Goal: Information Seeking & Learning: Learn about a topic

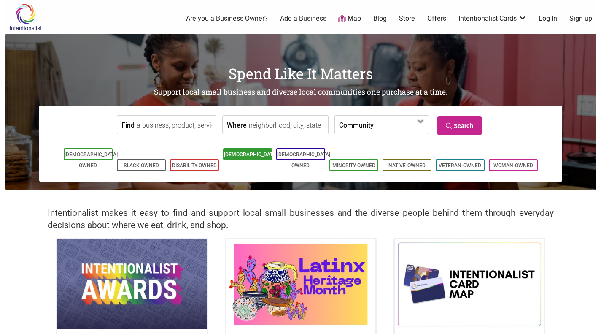
click at [245, 156] on link "[DEMOGRAPHIC_DATA]-Owned" at bounding box center [251, 159] width 55 height 17
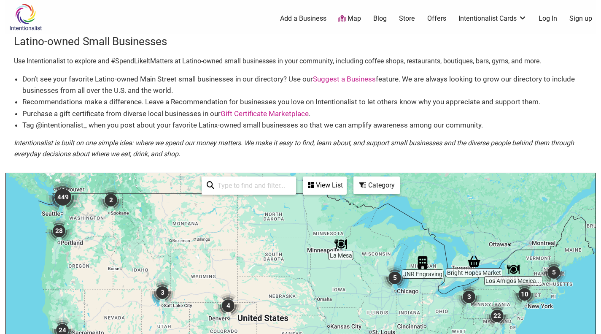
click at [67, 197] on img "449" at bounding box center [63, 197] width 40 height 40
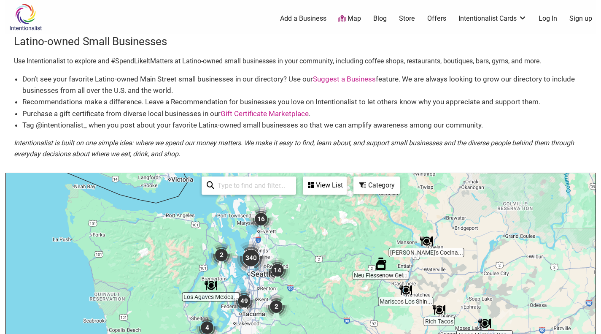
drag, startPoint x: 345, startPoint y: 256, endPoint x: 350, endPoint y: 202, distance: 54.6
click at [350, 202] on div "To navigate, press the arrow keys." at bounding box center [301, 337] width 590 height 328
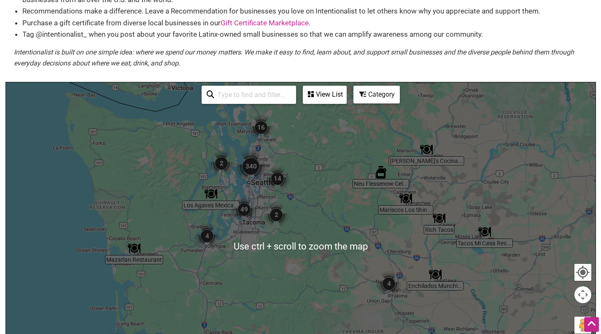
scroll to position [84, 0]
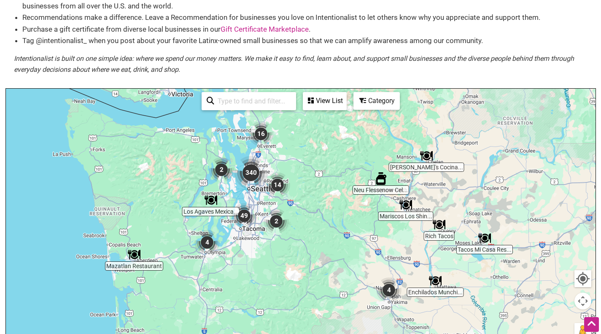
click at [251, 175] on img "340" at bounding box center [251, 172] width 40 height 40
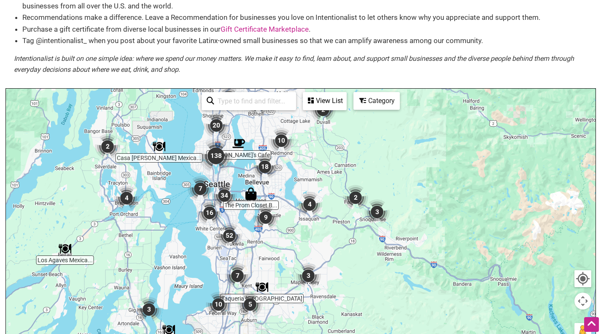
drag, startPoint x: 399, startPoint y: 299, endPoint x: 302, endPoint y: 217, distance: 126.3
click at [302, 217] on img "4" at bounding box center [310, 204] width 32 height 32
click at [385, 98] on div "Category" at bounding box center [376, 101] width 45 height 16
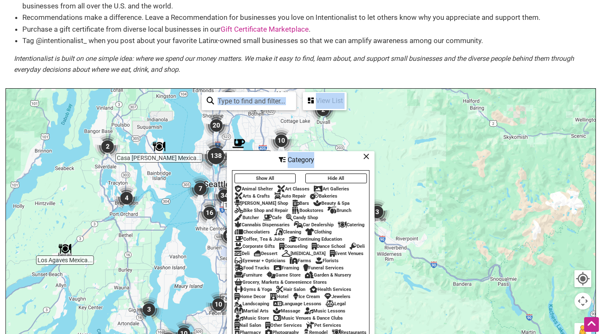
drag, startPoint x: 336, startPoint y: 150, endPoint x: 350, endPoint y: 124, distance: 29.8
click at [350, 124] on div "Willy's Cafe The Prom Closet B... Los Agaves Mexica... Casa Rojas Mexica... Taq…" at bounding box center [301, 253] width 590 height 328
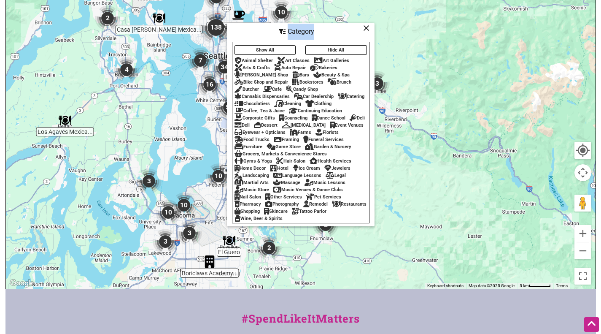
scroll to position [196, 0]
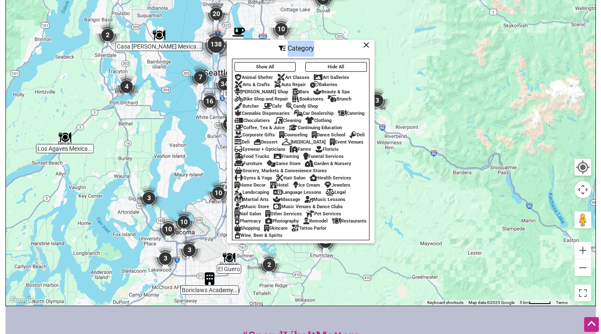
click at [359, 111] on div "Catering" at bounding box center [351, 113] width 27 height 5
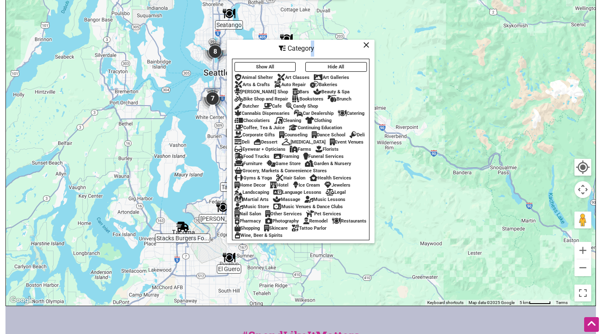
drag, startPoint x: 311, startPoint y: 39, endPoint x: 355, endPoint y: 43, distance: 44.5
click at [355, 43] on div "Category" at bounding box center [301, 48] width 146 height 16
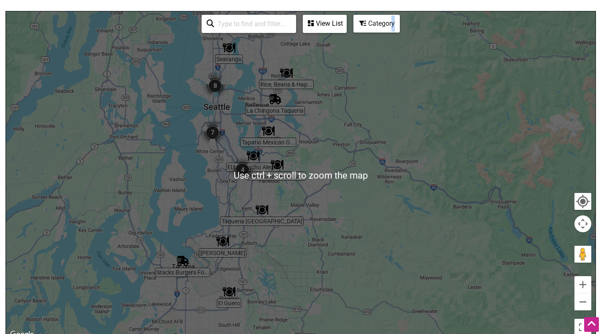
scroll to position [154, 0]
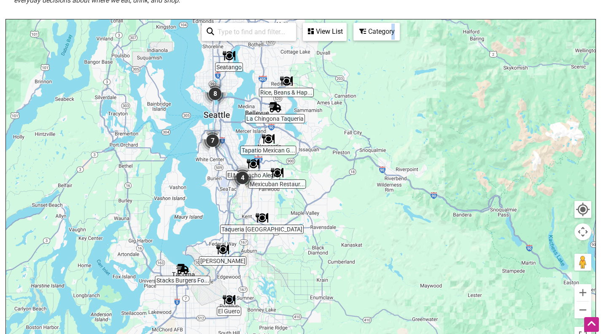
click at [369, 32] on div "Category" at bounding box center [376, 32] width 45 height 16
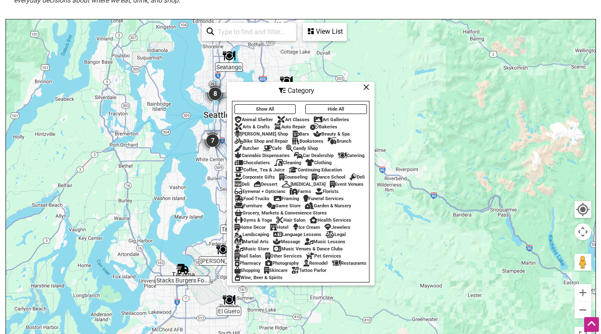
click at [267, 83] on div "Category" at bounding box center [301, 91] width 146 height 16
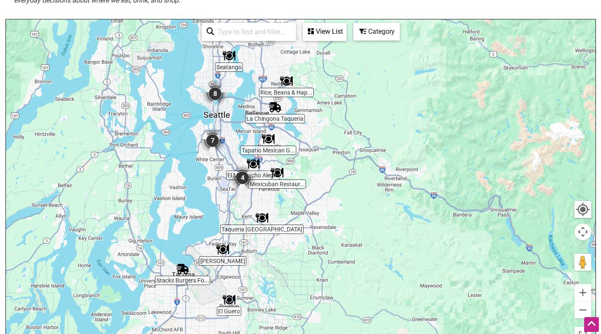
click at [378, 31] on div "Category" at bounding box center [376, 32] width 45 height 16
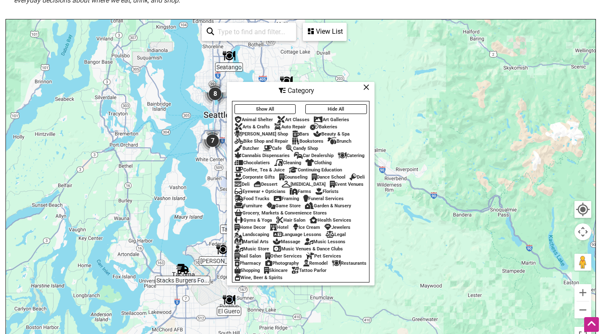
click at [270, 104] on button "Show All" at bounding box center [266, 109] width 62 height 10
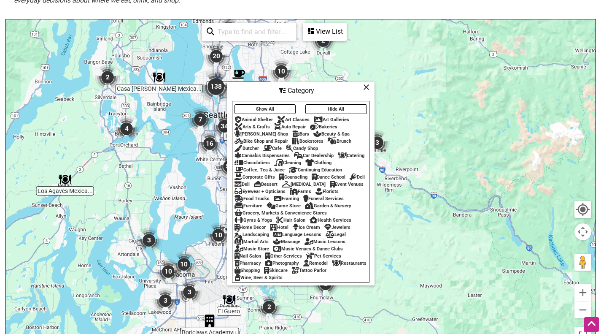
click at [303, 201] on div "Funeral Services" at bounding box center [323, 198] width 40 height 5
click at [251, 104] on button "Show All" at bounding box center [266, 109] width 62 height 10
click at [246, 124] on div "Arts & Crafts" at bounding box center [252, 126] width 35 height 5
click at [265, 124] on div "Arts & Crafts" at bounding box center [252, 126] width 35 height 5
click at [359, 104] on button "Hide All" at bounding box center [336, 109] width 62 height 10
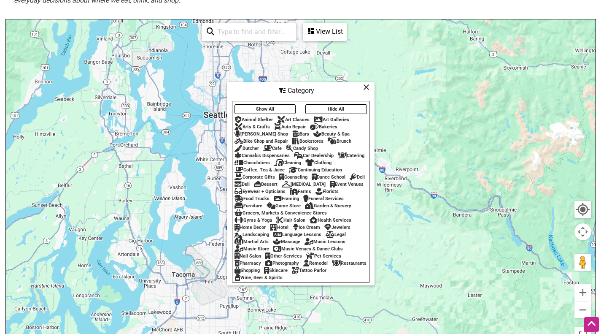
click at [250, 124] on div "Arts & Crafts" at bounding box center [252, 126] width 35 height 5
click at [367, 87] on icon at bounding box center [366, 87] width 6 height 0
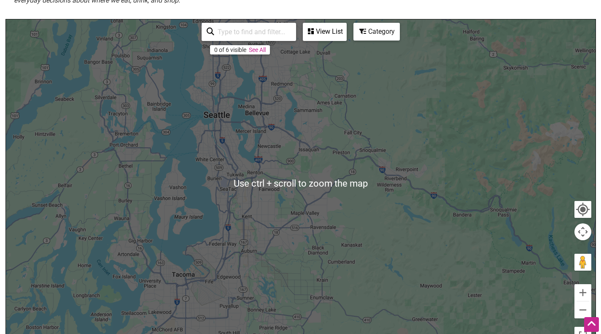
click at [262, 48] on link "See All" at bounding box center [257, 49] width 17 height 7
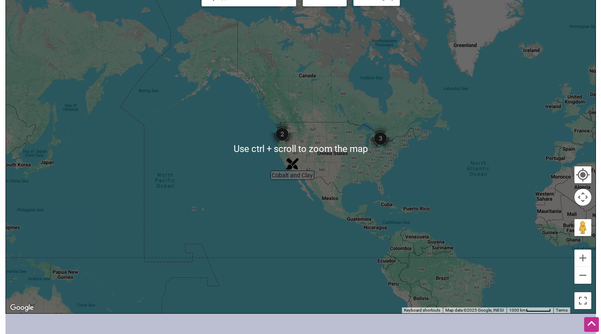
scroll to position [196, 0]
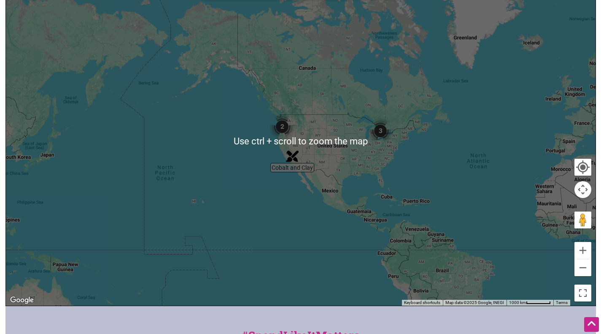
click at [280, 127] on img "2" at bounding box center [282, 127] width 32 height 32
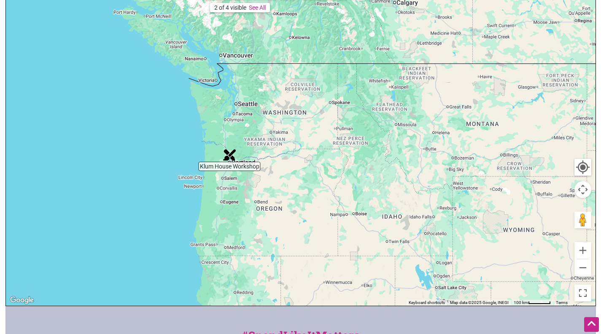
drag, startPoint x: 324, startPoint y: 96, endPoint x: 253, endPoint y: 219, distance: 142.1
click at [253, 219] on div "To navigate, press the arrow keys." at bounding box center [301, 141] width 590 height 328
click at [230, 158] on img "Klum House Workshop" at bounding box center [229, 154] width 19 height 19
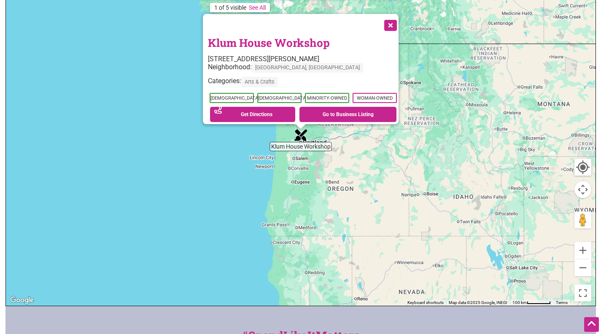
click at [394, 20] on button "Close" at bounding box center [389, 24] width 21 height 21
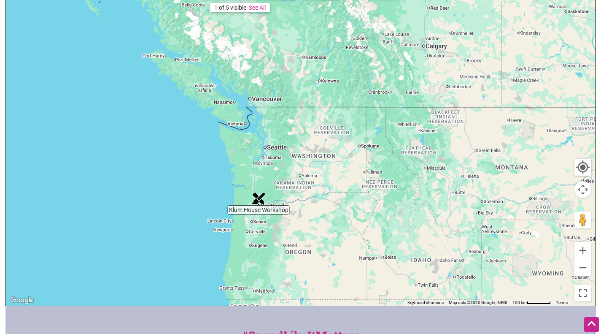
drag, startPoint x: 383, startPoint y: 98, endPoint x: 337, endPoint y: 166, distance: 81.2
click at [337, 166] on div "To navigate, press the arrow keys." at bounding box center [301, 141] width 590 height 328
click at [259, 4] on link "See All" at bounding box center [257, 7] width 17 height 7
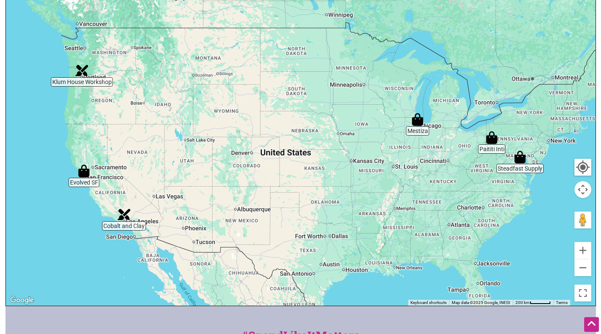
click at [96, 50] on div "To navigate, press the arrow keys." at bounding box center [301, 141] width 590 height 328
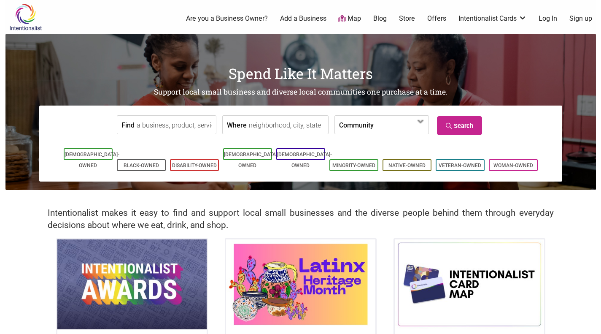
click at [254, 127] on input "Where" at bounding box center [287, 125] width 77 height 19
type input "[GEOGRAPHIC_DATA], [US_STATE]"
click at [175, 129] on input "Find" at bounding box center [175, 125] width 77 height 19
click at [356, 125] on label "Community" at bounding box center [356, 125] width 35 height 18
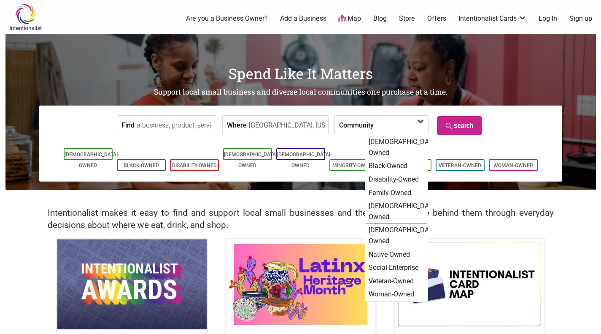
click at [397, 199] on div "[DEMOGRAPHIC_DATA]-Owned" at bounding box center [397, 211] width 62 height 25
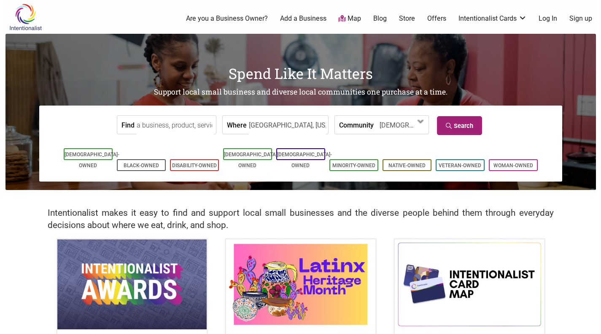
click at [471, 126] on link "Search" at bounding box center [459, 125] width 45 height 19
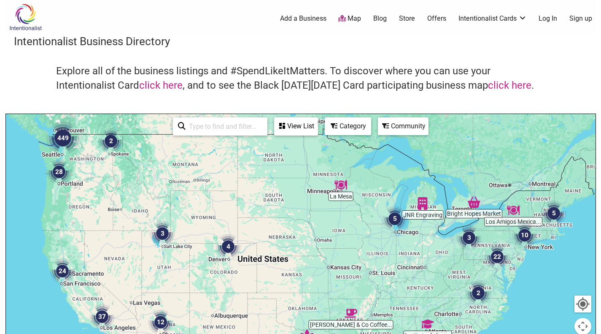
click at [59, 136] on img "449" at bounding box center [63, 138] width 40 height 40
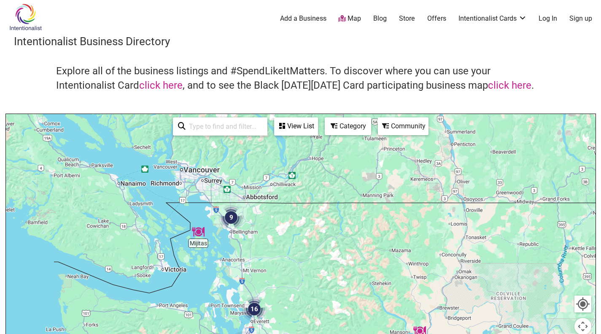
drag, startPoint x: 280, startPoint y: 186, endPoint x: 283, endPoint y: 262, distance: 76.0
click at [283, 262] on div "To navigate, press the arrow keys." at bounding box center [301, 278] width 590 height 328
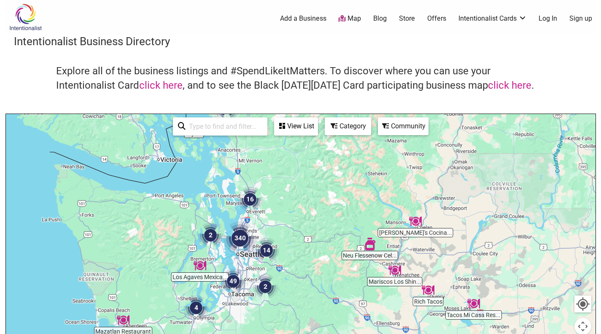
drag, startPoint x: 288, startPoint y: 275, endPoint x: 284, endPoint y: 162, distance: 113.1
click at [284, 162] on div "To navigate, press the arrow keys." at bounding box center [301, 278] width 590 height 328
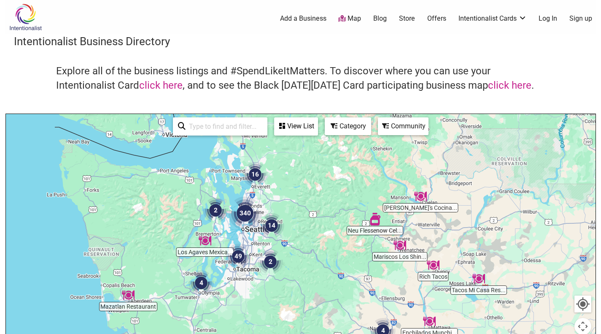
drag, startPoint x: 295, startPoint y: 222, endPoint x: 300, endPoint y: 202, distance: 21.0
click at [300, 202] on div "To navigate, press the arrow keys." at bounding box center [301, 278] width 590 height 328
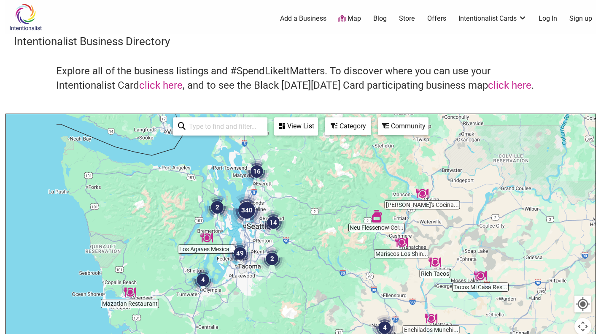
click at [246, 212] on img "340" at bounding box center [246, 210] width 40 height 40
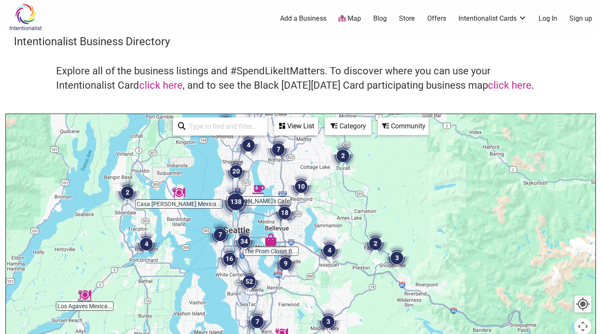
drag, startPoint x: 405, startPoint y: 264, endPoint x: 334, endPoint y: 211, distance: 89.2
click at [334, 211] on div "To navigate, press the arrow keys." at bounding box center [301, 278] width 590 height 328
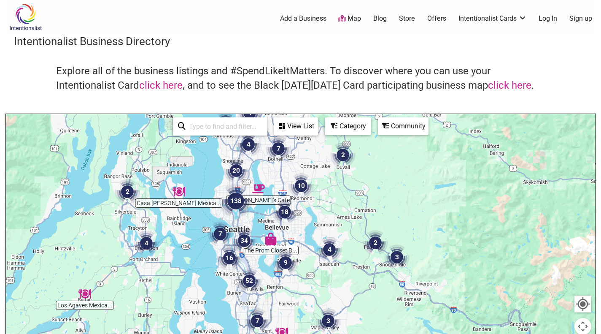
click at [394, 122] on div "Community" at bounding box center [403, 126] width 49 height 16
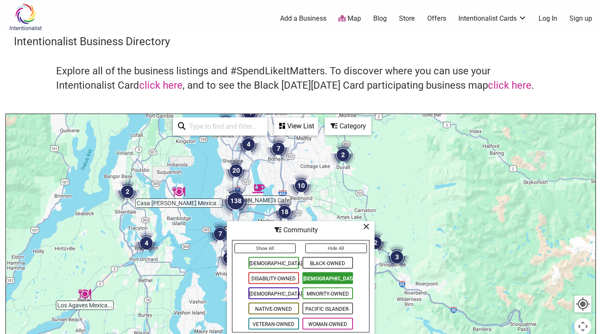
click at [367, 226] on icon at bounding box center [366, 226] width 6 height 0
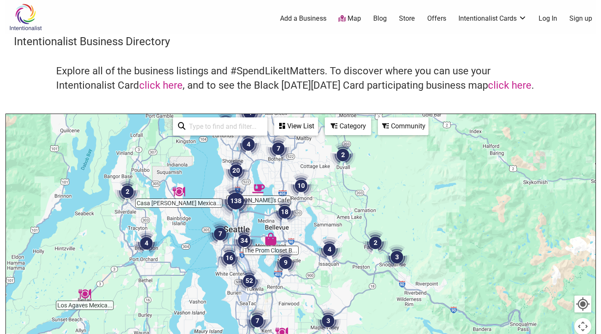
click at [345, 129] on div "Category" at bounding box center [348, 126] width 45 height 16
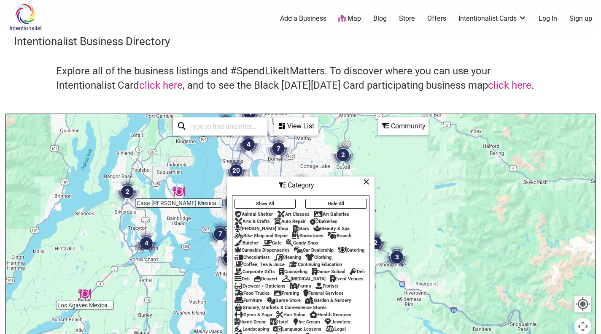
click at [364, 181] on icon at bounding box center [366, 181] width 6 height 0
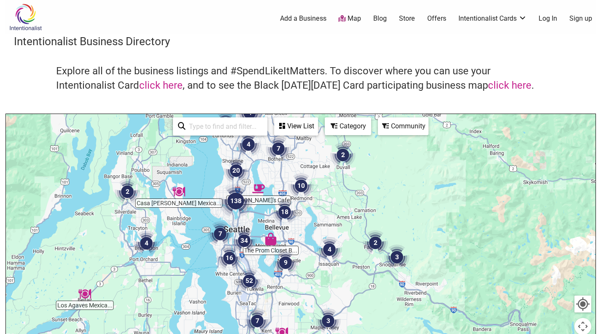
click at [294, 128] on div "View List" at bounding box center [296, 126] width 42 height 16
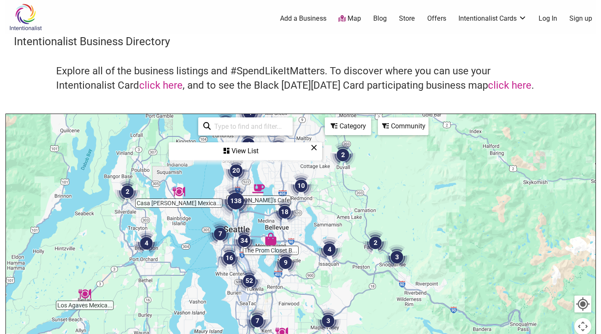
click at [243, 151] on div "View List" at bounding box center [246, 151] width 152 height 16
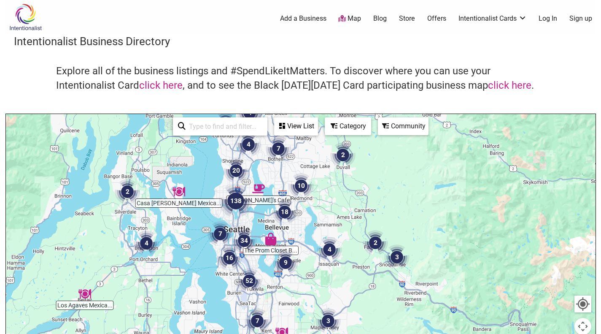
click at [295, 125] on div "View List" at bounding box center [296, 126] width 42 height 16
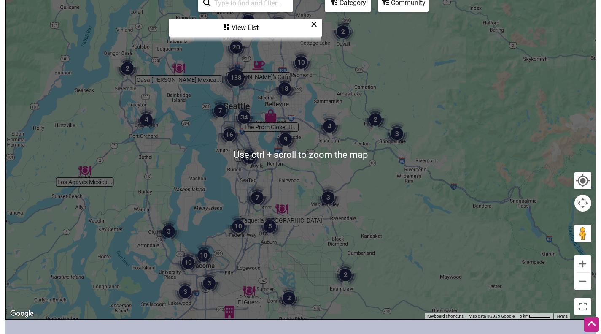
scroll to position [84, 0]
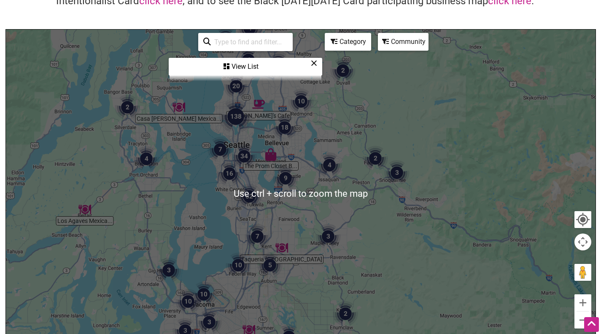
click at [251, 68] on div "View List" at bounding box center [246, 67] width 152 height 16
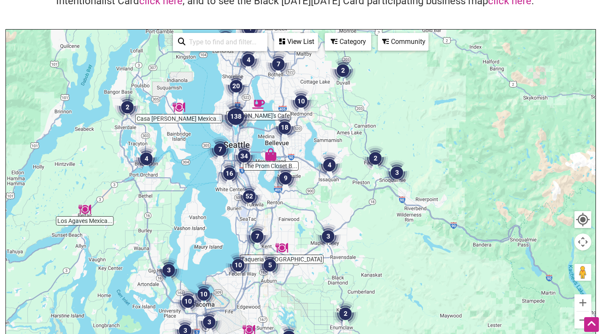
click at [237, 121] on img "138" at bounding box center [236, 116] width 40 height 40
click at [236, 113] on img "138" at bounding box center [236, 116] width 40 height 40
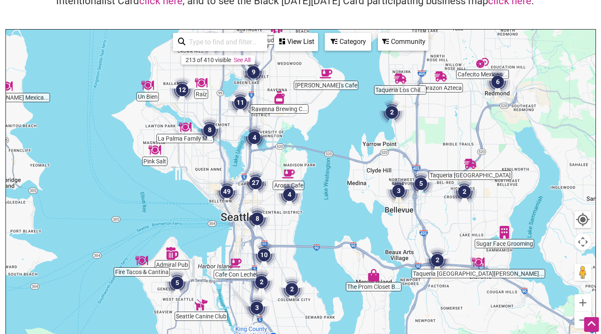
drag, startPoint x: 370, startPoint y: 288, endPoint x: 290, endPoint y: 256, distance: 86.5
click at [290, 256] on div "To navigate, press the arrow keys." at bounding box center [301, 194] width 590 height 328
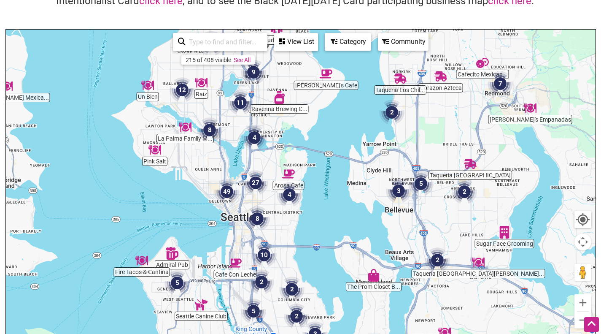
click at [281, 98] on img "Ravenna Brewing Company" at bounding box center [279, 97] width 19 height 19
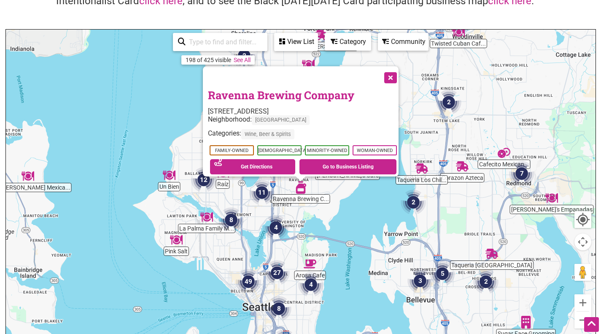
click at [391, 72] on button "Close" at bounding box center [389, 76] width 21 height 21
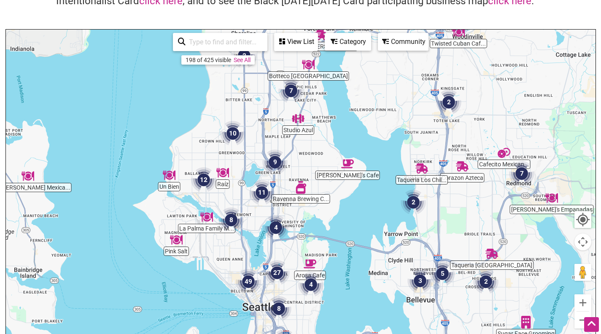
click at [463, 166] on img "Corazon Azteca" at bounding box center [462, 165] width 19 height 19
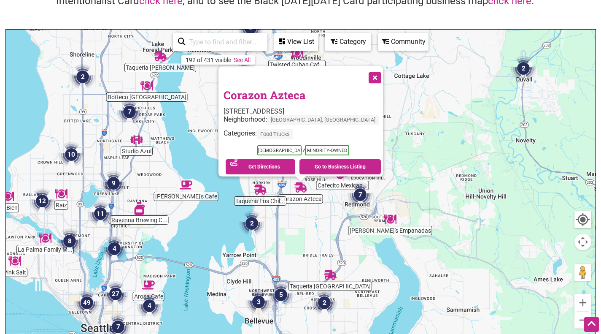
click at [364, 70] on button "Close" at bounding box center [374, 76] width 21 height 21
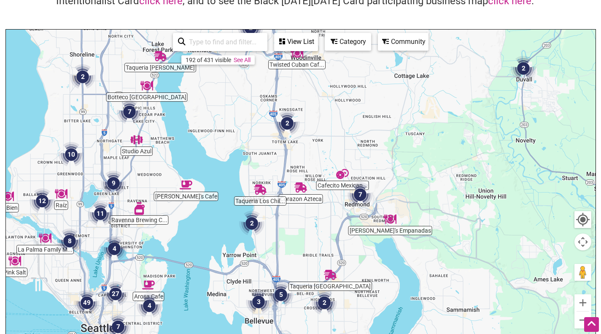
click at [342, 175] on img "Cafecito Mexican Bakery" at bounding box center [342, 173] width 19 height 19
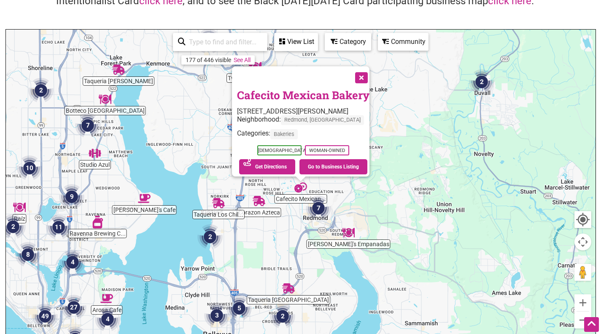
click at [363, 70] on button "Close" at bounding box center [360, 76] width 21 height 21
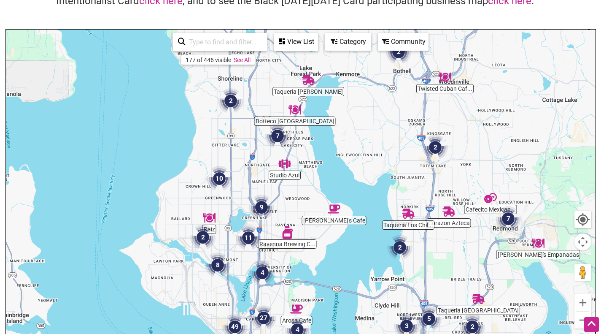
drag, startPoint x: 221, startPoint y: 157, endPoint x: 414, endPoint y: 166, distance: 193.4
click at [414, 166] on div "To navigate, press the arrow keys." at bounding box center [301, 194] width 590 height 328
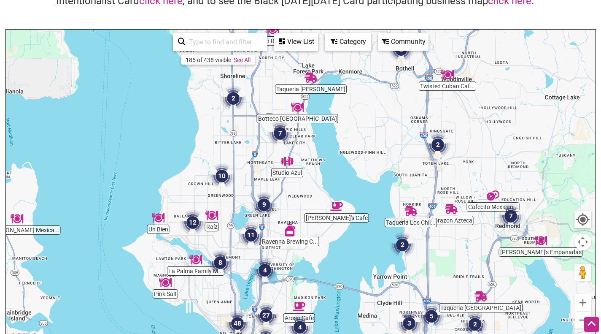
click at [288, 161] on img "Studio Azul" at bounding box center [287, 160] width 19 height 19
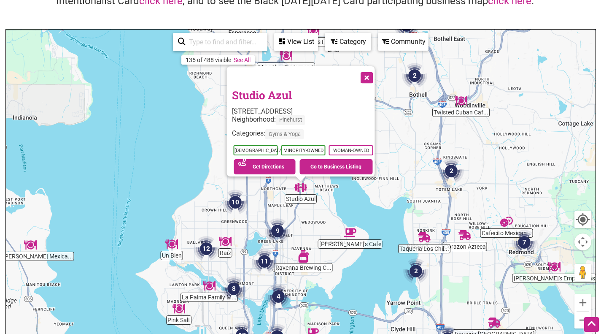
click at [372, 70] on button "Close" at bounding box center [365, 76] width 21 height 21
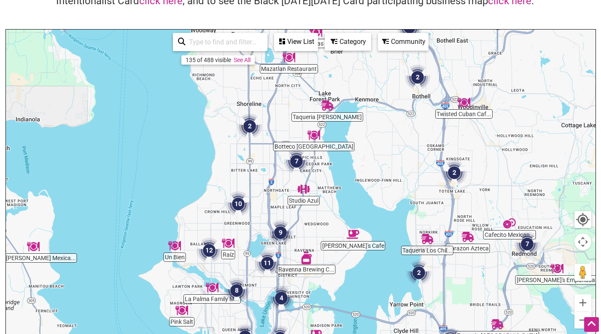
drag, startPoint x: 245, startPoint y: 123, endPoint x: 250, endPoint y: 126, distance: 5.9
click at [250, 125] on img "2" at bounding box center [250, 126] width 32 height 32
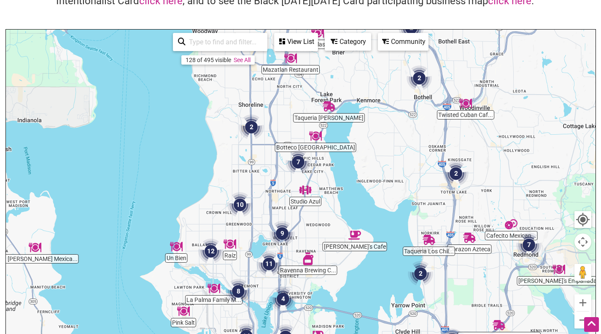
click at [250, 126] on img "2" at bounding box center [251, 127] width 32 height 32
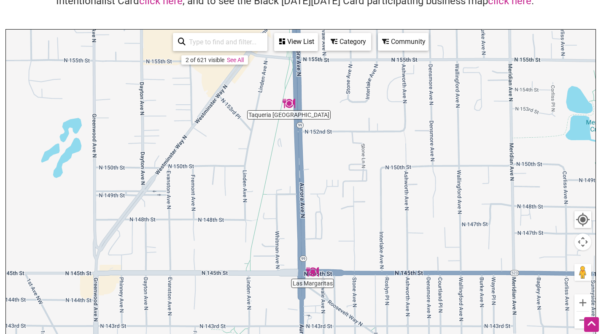
drag, startPoint x: 390, startPoint y: 281, endPoint x: 340, endPoint y: 151, distance: 139.7
click at [340, 152] on div "To navigate, press the arrow keys." at bounding box center [301, 194] width 590 height 328
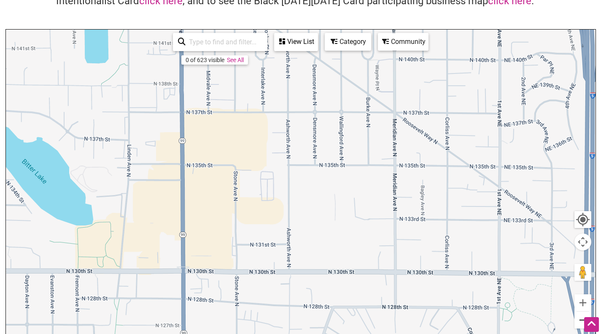
click at [580, 318] on button "Zoom out" at bounding box center [582, 319] width 17 height 17
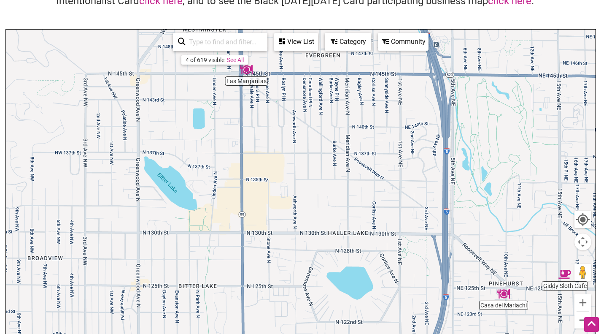
click at [581, 318] on button "Zoom out" at bounding box center [582, 319] width 17 height 17
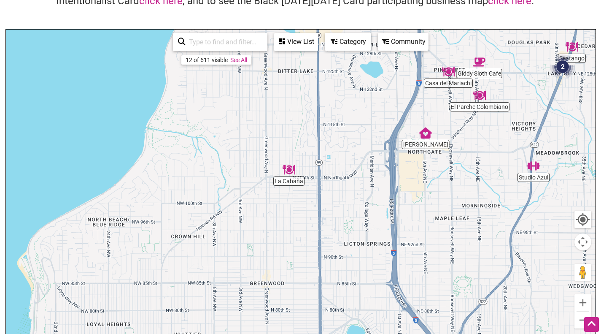
drag, startPoint x: 239, startPoint y: 292, endPoint x: 283, endPoint y: 87, distance: 209.3
click at [283, 92] on div "To navigate, press the arrow keys." at bounding box center [301, 194] width 590 height 328
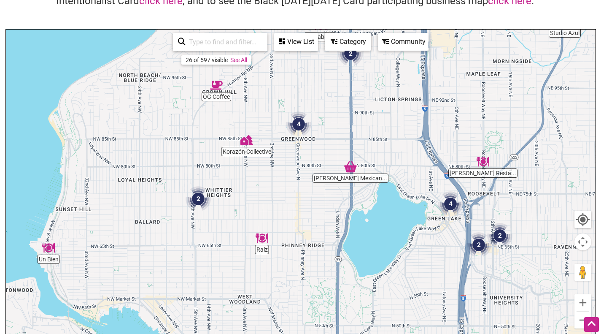
drag, startPoint x: 297, startPoint y: 244, endPoint x: 324, endPoint y: 175, distance: 73.9
click at [324, 175] on div "To navigate, press the arrow keys." at bounding box center [301, 194] width 590 height 328
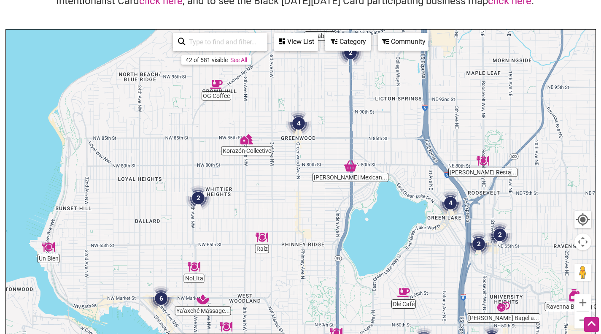
click at [246, 143] on img "Korazón Collective" at bounding box center [246, 138] width 19 height 19
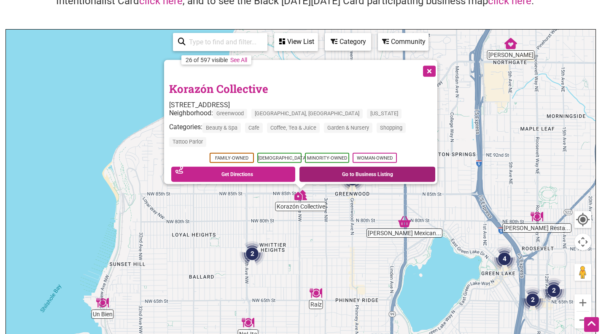
click at [332, 169] on link "Go to Business Listing" at bounding box center [367, 174] width 136 height 15
click at [428, 64] on button "Close" at bounding box center [428, 70] width 21 height 21
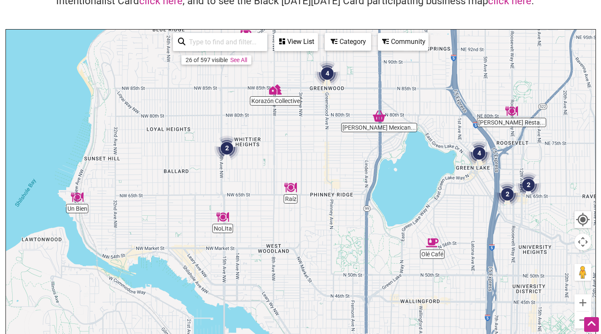
drag, startPoint x: 467, startPoint y: 198, endPoint x: 439, endPoint y: 87, distance: 114.1
click at [439, 88] on div "To navigate, press the arrow keys." at bounding box center [301, 194] width 590 height 328
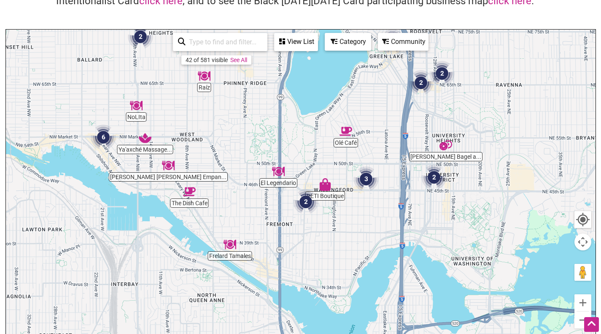
drag, startPoint x: 379, startPoint y: 265, endPoint x: 294, endPoint y: 159, distance: 135.3
click at [294, 159] on div "To navigate, press the arrow keys." at bounding box center [301, 194] width 590 height 328
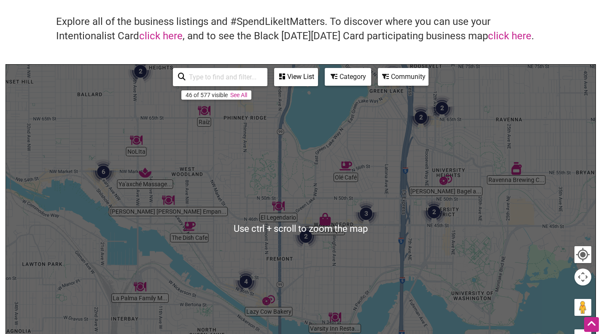
scroll to position [42, 0]
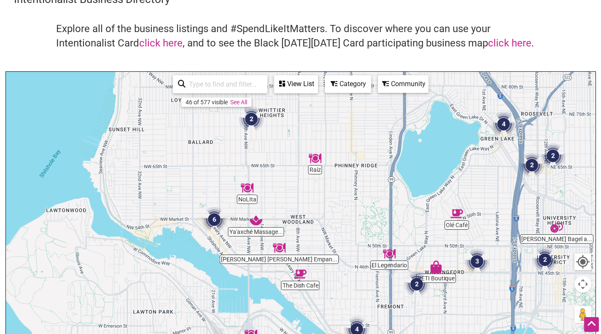
drag, startPoint x: 144, startPoint y: 144, endPoint x: 256, endPoint y: 186, distance: 119.6
click at [256, 186] on img "NoLIta" at bounding box center [246, 187] width 19 height 19
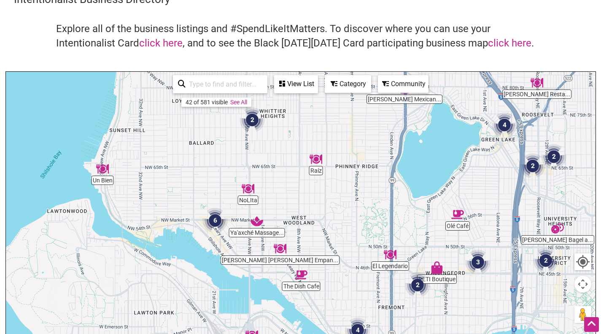
click at [255, 116] on img "2" at bounding box center [252, 120] width 32 height 32
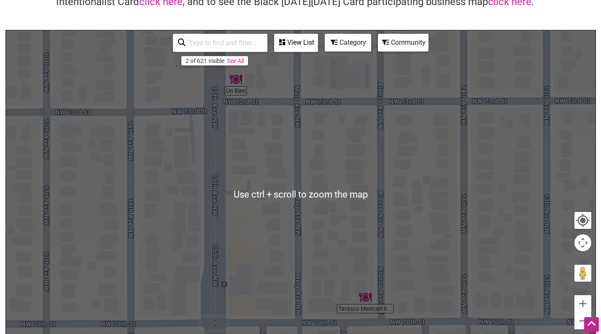
scroll to position [127, 0]
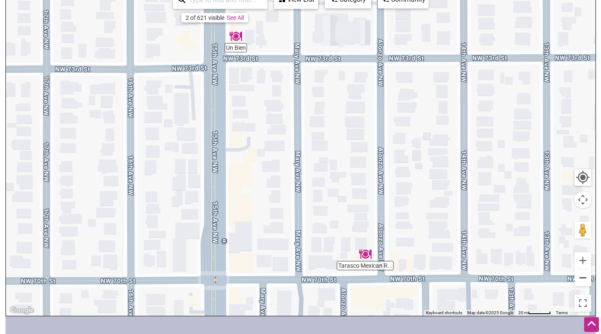
click at [585, 276] on button "Zoom out" at bounding box center [582, 277] width 17 height 17
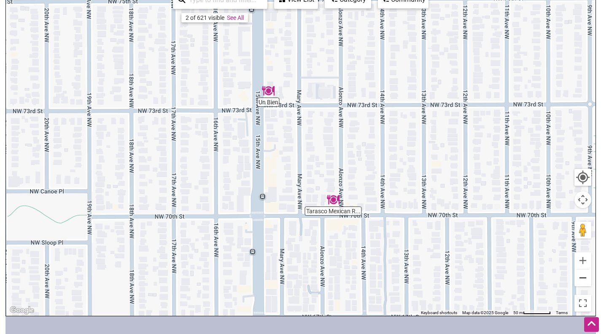
click at [585, 276] on button "Zoom out" at bounding box center [582, 277] width 17 height 17
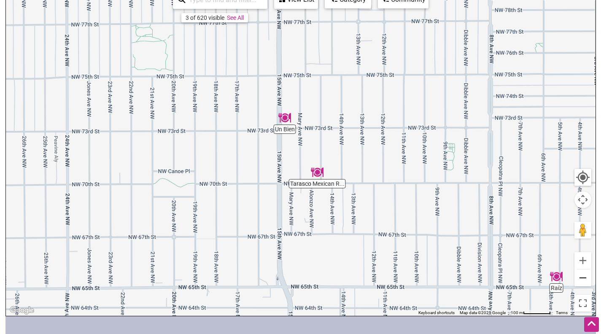
click at [585, 276] on button "Zoom out" at bounding box center [582, 277] width 17 height 17
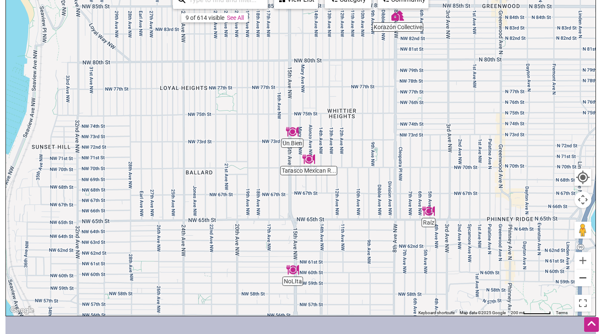
click at [585, 276] on button "Zoom out" at bounding box center [582, 277] width 17 height 17
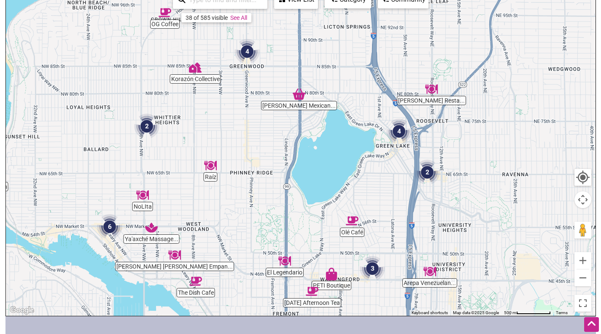
drag, startPoint x: 512, startPoint y: 268, endPoint x: 334, endPoint y: 219, distance: 184.3
click at [357, 254] on img "3" at bounding box center [372, 268] width 32 height 32
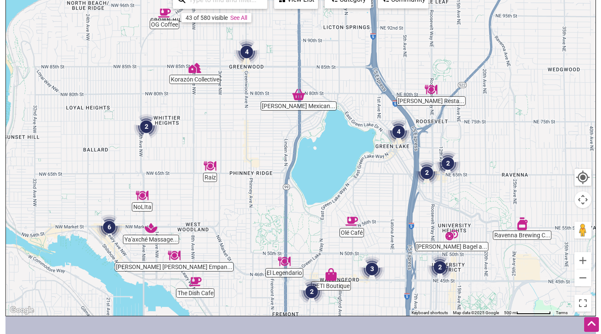
click at [152, 229] on img "Ya'axché Massage Therapy" at bounding box center [150, 227] width 19 height 19
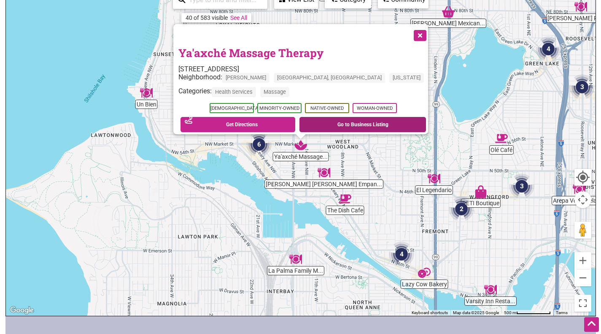
click at [333, 121] on link "Go to Business Listing" at bounding box center [362, 124] width 127 height 15
click at [409, 28] on button "Close" at bounding box center [419, 34] width 21 height 21
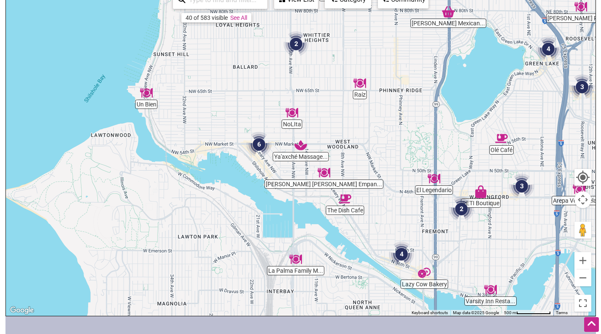
click at [256, 143] on img "6" at bounding box center [259, 144] width 32 height 32
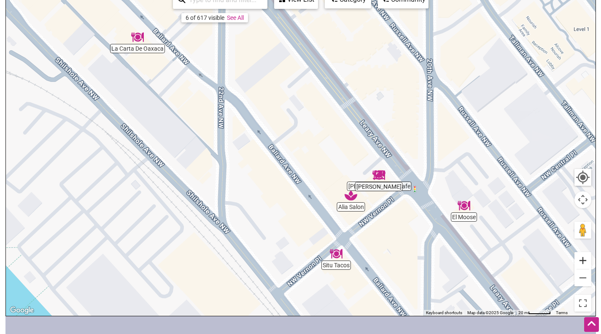
click at [587, 260] on button "Zoom in" at bounding box center [582, 260] width 17 height 17
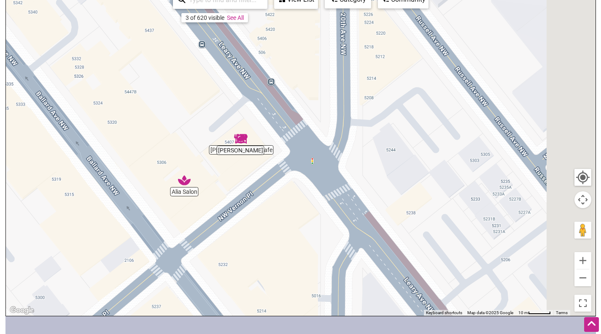
drag, startPoint x: 456, startPoint y: 264, endPoint x: 213, endPoint y: 197, distance: 252.4
click at [213, 197] on div "To navigate, press the arrow keys." at bounding box center [301, 151] width 590 height 328
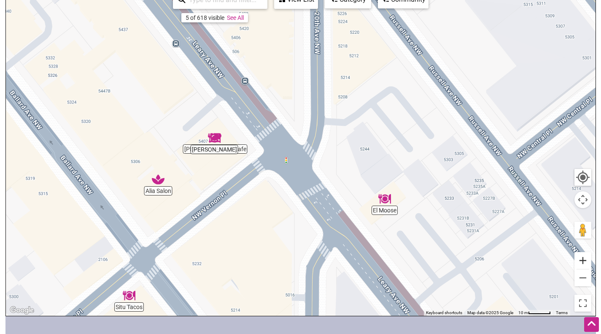
click at [585, 261] on button "Zoom in" at bounding box center [582, 260] width 17 height 17
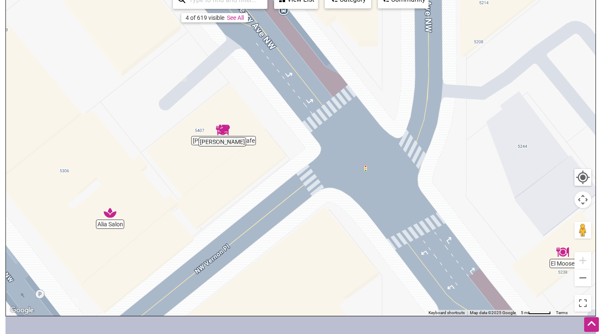
drag, startPoint x: 140, startPoint y: 201, endPoint x: 240, endPoint y: 201, distance: 100.0
click at [240, 201] on div "To navigate, press the arrow keys." at bounding box center [301, 151] width 590 height 328
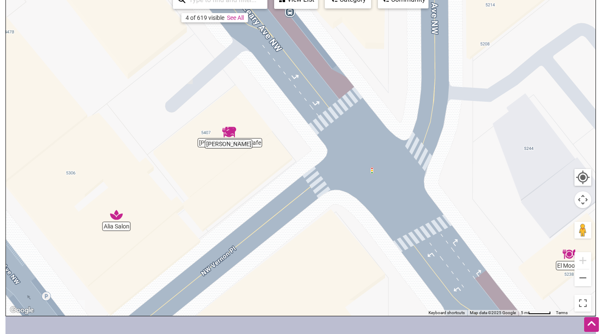
click at [117, 217] on img "Alia Salon" at bounding box center [116, 214] width 19 height 19
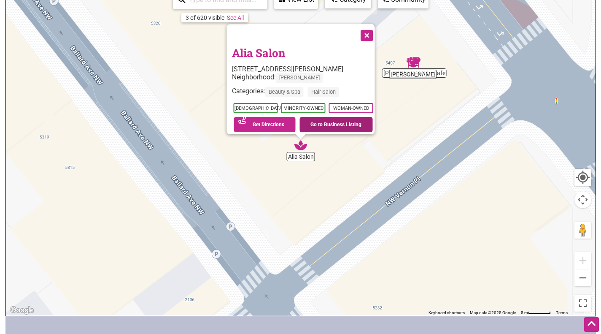
click at [341, 123] on link "Go to Business Listing" at bounding box center [335, 124] width 73 height 15
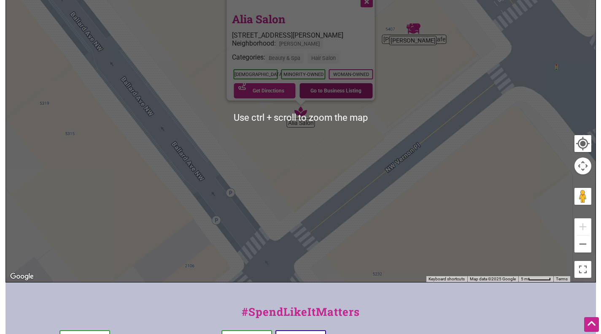
scroll to position [169, 0]
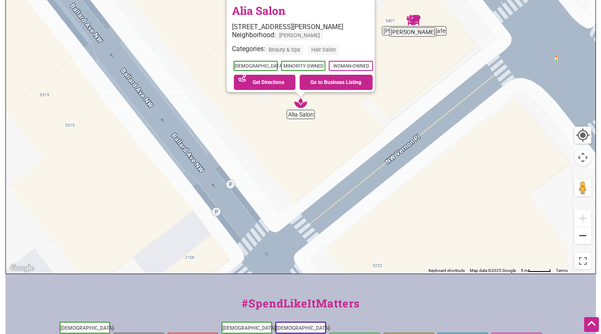
click at [585, 237] on button "Zoom out" at bounding box center [582, 235] width 17 height 17
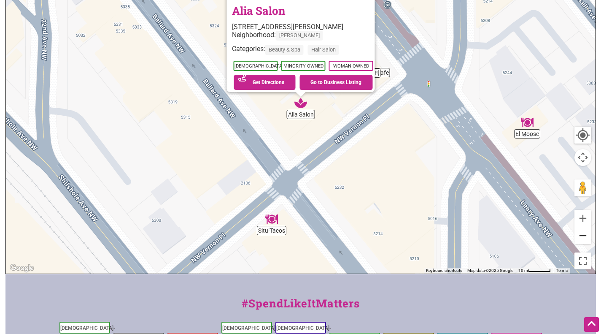
click at [585, 236] on button "Zoom out" at bounding box center [582, 235] width 17 height 17
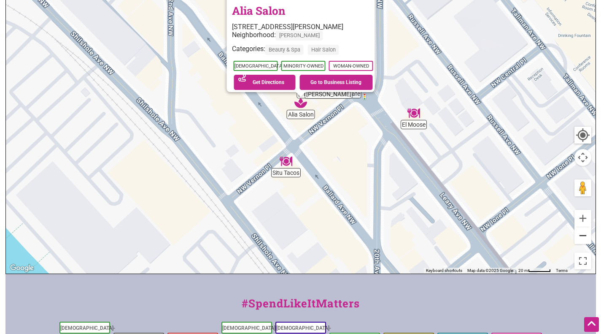
click at [585, 236] on button "Zoom out" at bounding box center [582, 235] width 17 height 17
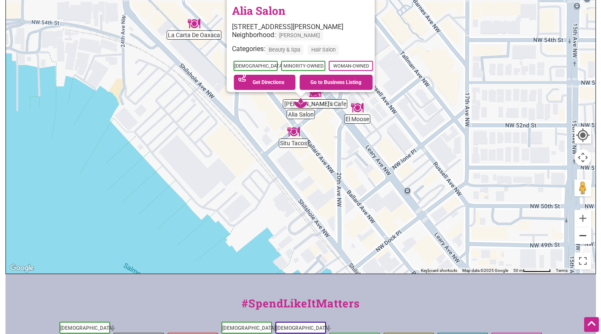
click at [586, 236] on button "Zoom out" at bounding box center [582, 235] width 17 height 17
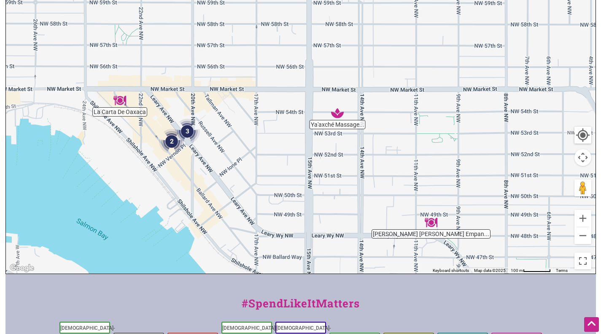
drag, startPoint x: 503, startPoint y: 222, endPoint x: 398, endPoint y: 251, distance: 109.1
click at [395, 256] on div "To navigate, press the arrow keys." at bounding box center [301, 109] width 590 height 328
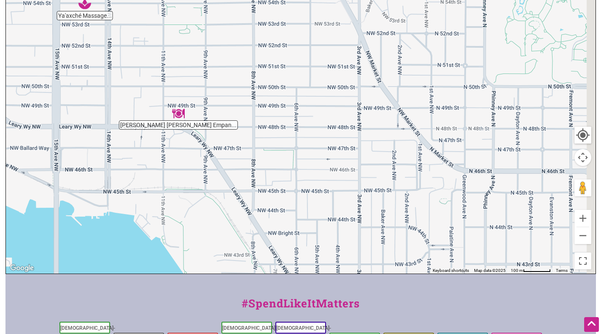
drag, startPoint x: 501, startPoint y: 227, endPoint x: 243, endPoint y: 115, distance: 280.9
click at [243, 115] on div "To navigate, press the arrow keys." at bounding box center [301, 109] width 590 height 328
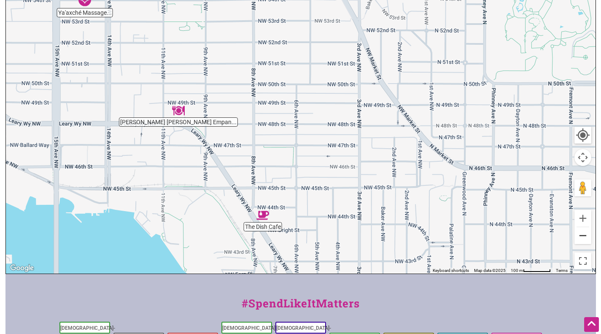
click at [587, 235] on button "Zoom out" at bounding box center [582, 235] width 17 height 17
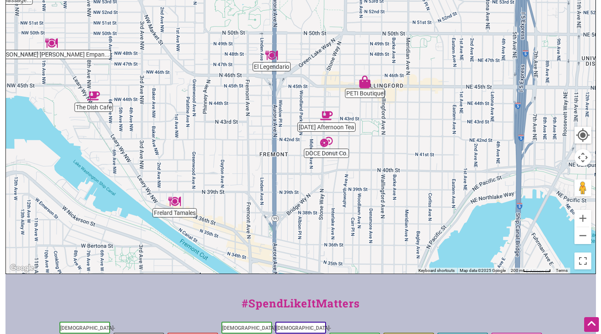
drag, startPoint x: 535, startPoint y: 242, endPoint x: 345, endPoint y: 178, distance: 199.9
click at [345, 178] on div "To navigate, press the arrow keys." at bounding box center [301, 109] width 590 height 328
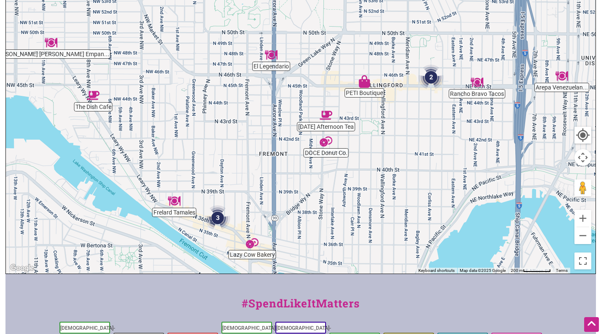
click at [364, 79] on img "PETI Boutique" at bounding box center [364, 81] width 19 height 19
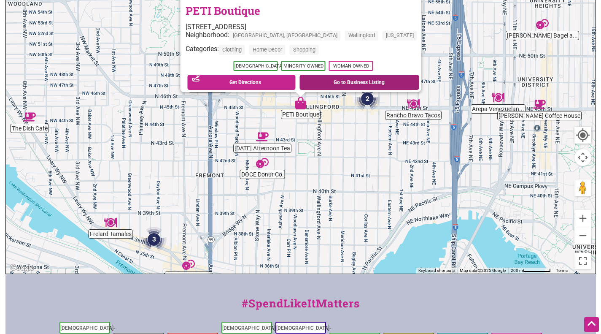
click at [342, 78] on link "Go to Business Listing" at bounding box center [359, 82] width 120 height 15
click at [587, 237] on button "Zoom out" at bounding box center [582, 235] width 17 height 17
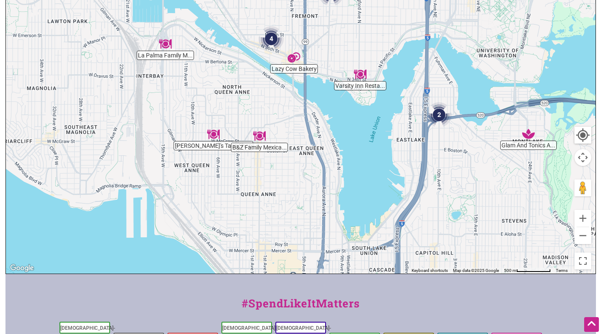
drag, startPoint x: 242, startPoint y: 240, endPoint x: 286, endPoint y: 117, distance: 130.7
click at [286, 117] on div "To navigate, press the arrow keys. PETI Boutique 1621 N 45th St, Seattle, WA 98…" at bounding box center [301, 109] width 590 height 328
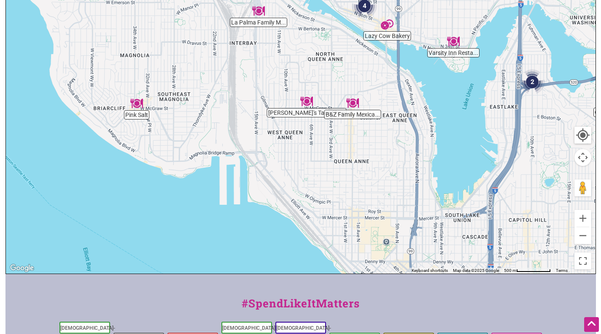
drag, startPoint x: 206, startPoint y: 200, endPoint x: 301, endPoint y: 47, distance: 180.5
click at [301, 47] on div "To navigate, press the arrow keys. PETI Boutique 1621 N 45th St, Seattle, WA 98…" at bounding box center [301, 109] width 590 height 328
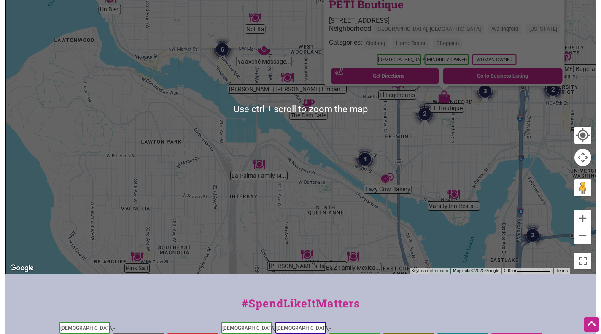
scroll to position [211, 0]
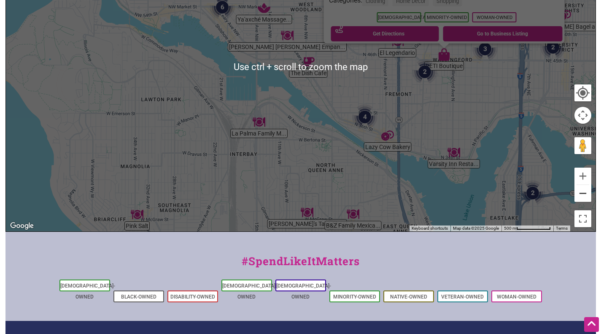
click at [582, 198] on button "Zoom out" at bounding box center [582, 193] width 17 height 17
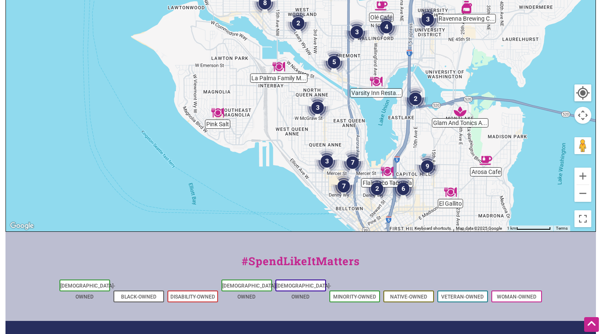
drag, startPoint x: 433, startPoint y: 209, endPoint x: 408, endPoint y: 141, distance: 71.9
click at [409, 143] on div "To navigate, press the arrow keys." at bounding box center [301, 67] width 590 height 328
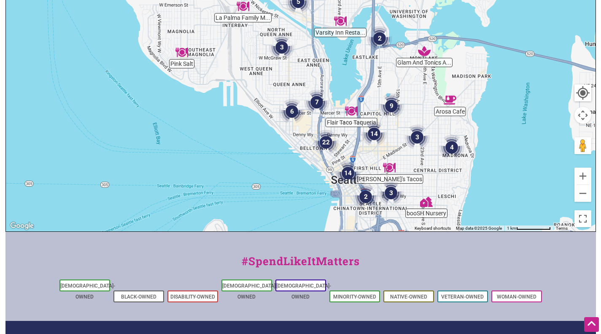
click at [380, 39] on img "2" at bounding box center [380, 38] width 32 height 32
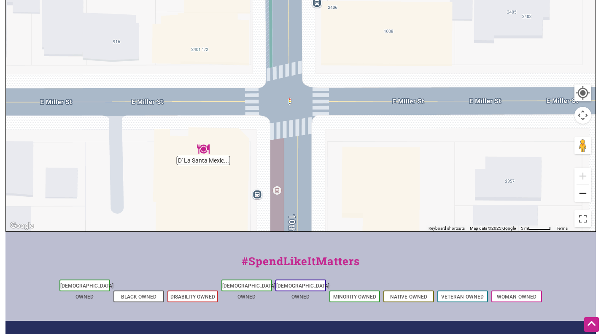
click at [578, 195] on button "Zoom out" at bounding box center [582, 193] width 17 height 17
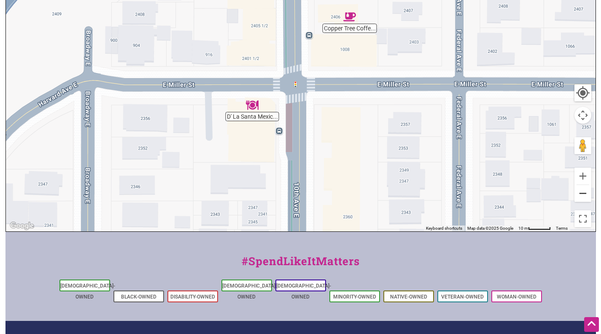
click at [578, 195] on button "Zoom out" at bounding box center [582, 193] width 17 height 17
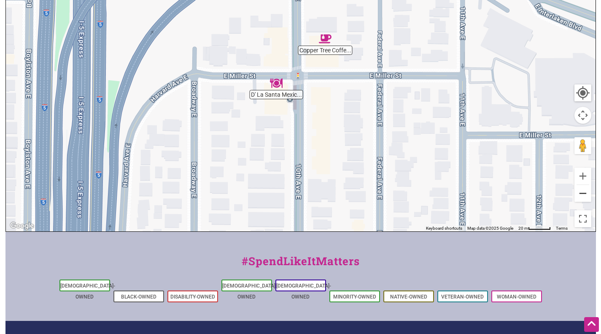
click at [578, 195] on button "Zoom out" at bounding box center [582, 193] width 17 height 17
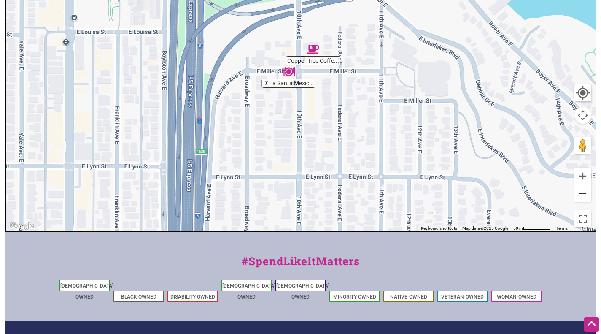
click at [578, 195] on button "Zoom out" at bounding box center [582, 193] width 17 height 17
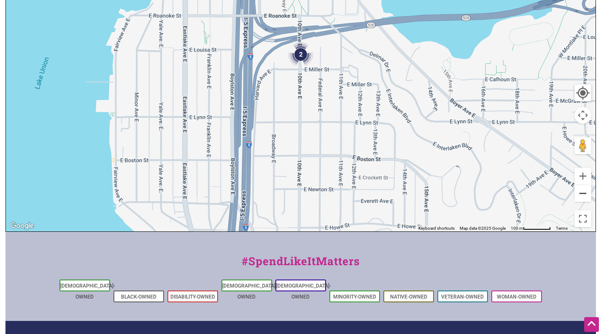
click at [577, 195] on button "Zoom out" at bounding box center [582, 193] width 17 height 17
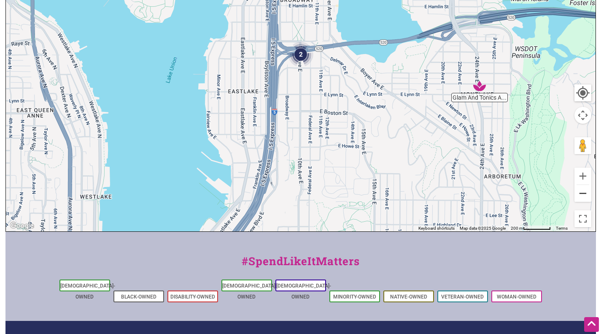
click at [580, 194] on button "Zoom out" at bounding box center [582, 193] width 17 height 17
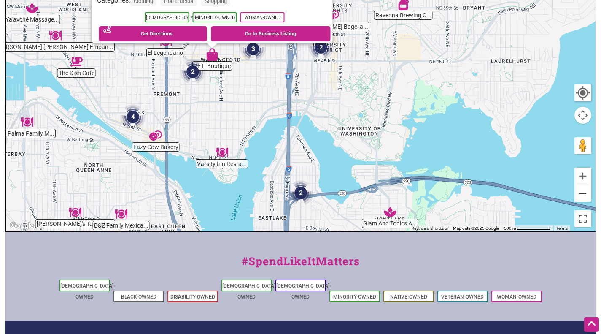
click at [582, 196] on button "Zoom out" at bounding box center [582, 193] width 17 height 17
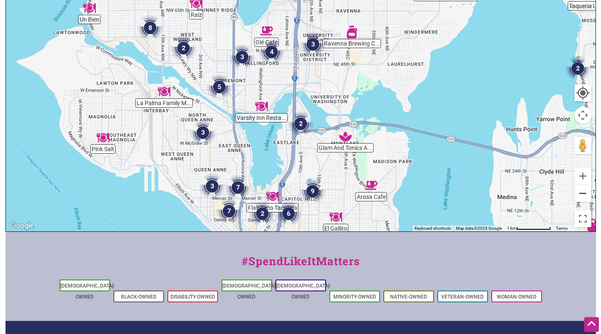
click at [582, 196] on button "Zoom out" at bounding box center [582, 193] width 17 height 17
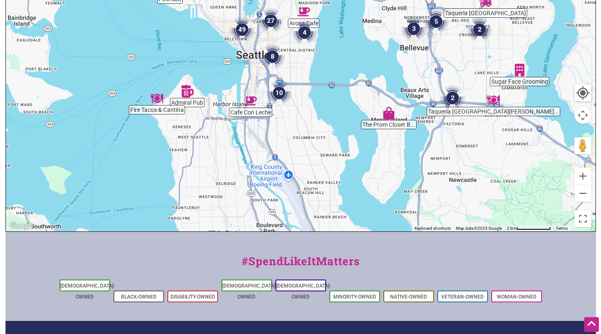
drag, startPoint x: 290, startPoint y: 192, endPoint x: 255, endPoint y: 76, distance: 121.6
click at [256, 79] on div "To navigate, press the arrow keys." at bounding box center [301, 67] width 590 height 328
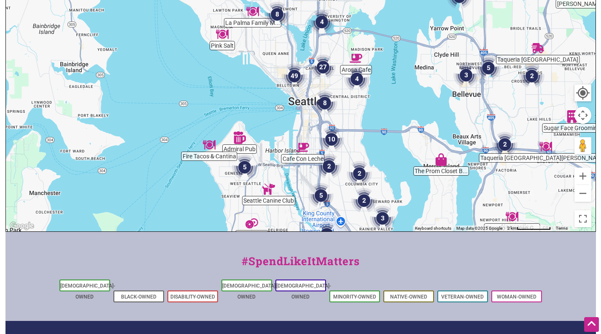
drag, startPoint x: 309, startPoint y: 78, endPoint x: 368, endPoint y: 133, distance: 80.8
click at [368, 133] on div "To navigate, press the arrow keys." at bounding box center [301, 67] width 590 height 328
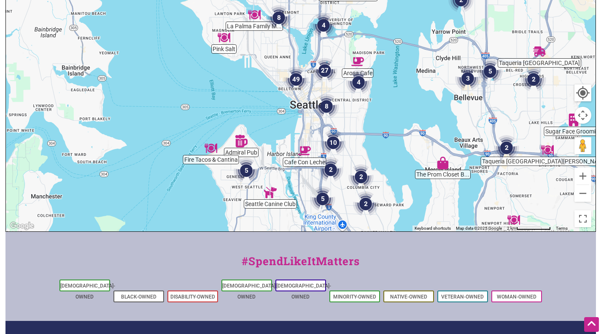
click at [295, 76] on img "49" at bounding box center [296, 79] width 32 height 32
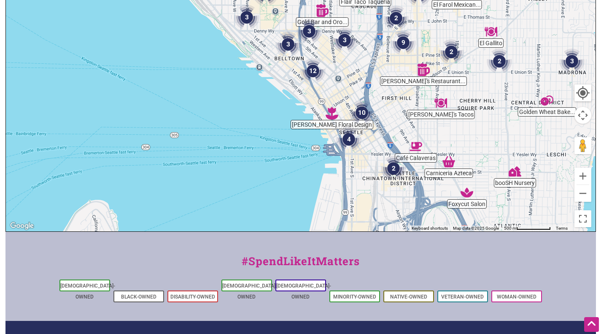
click at [515, 170] on img "booSH Nursery" at bounding box center [514, 171] width 19 height 19
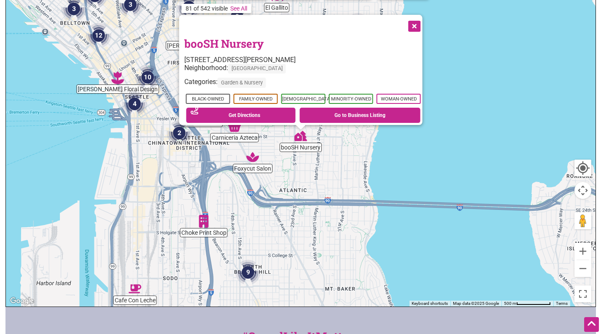
scroll to position [120, 0]
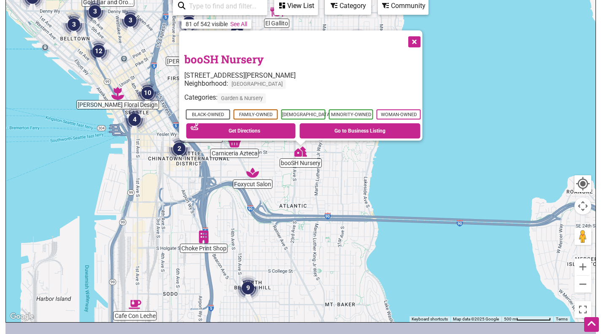
click at [422, 34] on button "Close" at bounding box center [413, 40] width 21 height 21
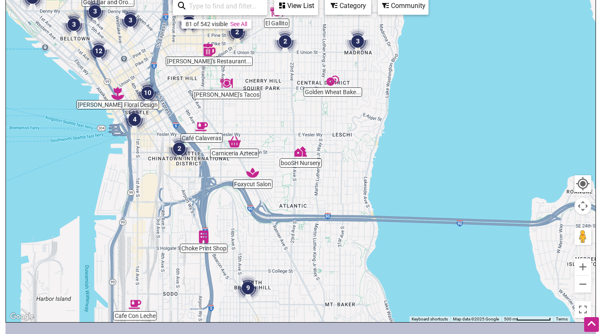
click at [202, 126] on img "Café Calaveras" at bounding box center [201, 126] width 19 height 19
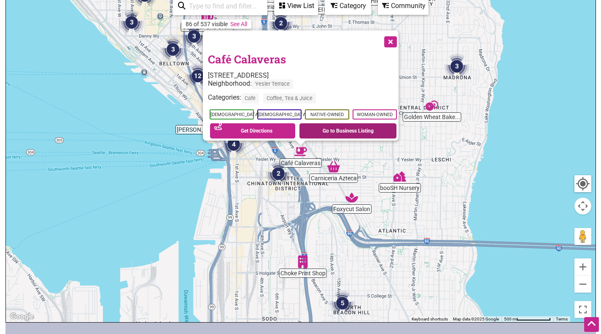
click at [346, 125] on link "Go to Business Listing" at bounding box center [347, 130] width 97 height 15
click at [398, 34] on button "Close" at bounding box center [389, 40] width 21 height 21
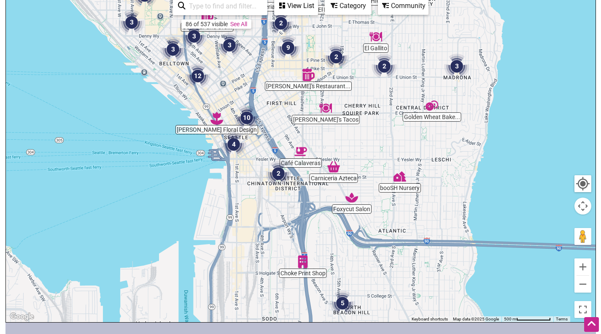
click at [334, 172] on img "Carniceria Azteca" at bounding box center [333, 166] width 19 height 19
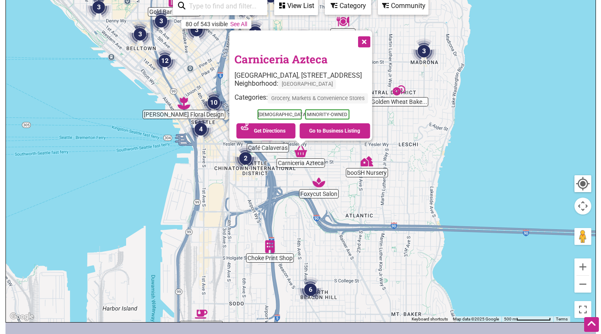
click at [373, 33] on button "Close" at bounding box center [363, 40] width 21 height 21
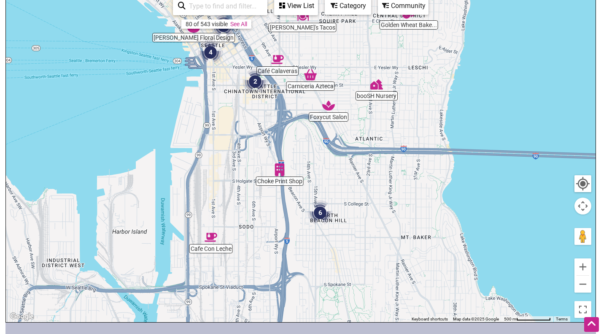
drag, startPoint x: 280, startPoint y: 290, endPoint x: 289, endPoint y: 212, distance: 78.6
click at [289, 212] on div "To navigate, press the arrow keys." at bounding box center [301, 158] width 590 height 328
click at [325, 219] on img "9" at bounding box center [324, 221] width 32 height 32
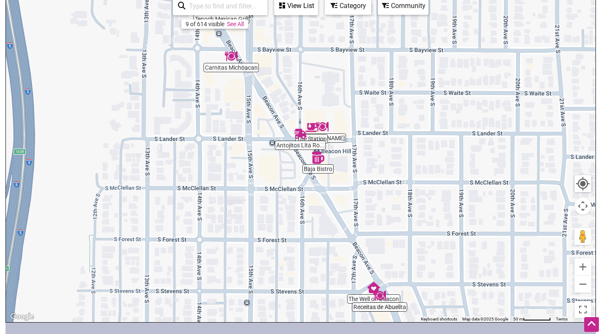
click at [318, 159] on img "Baja Bistro" at bounding box center [317, 157] width 19 height 19
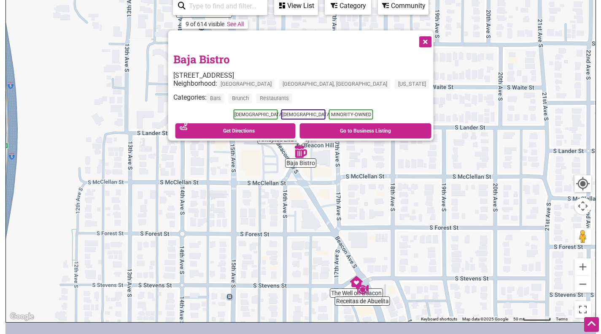
click at [414, 34] on button "Close" at bounding box center [424, 40] width 21 height 21
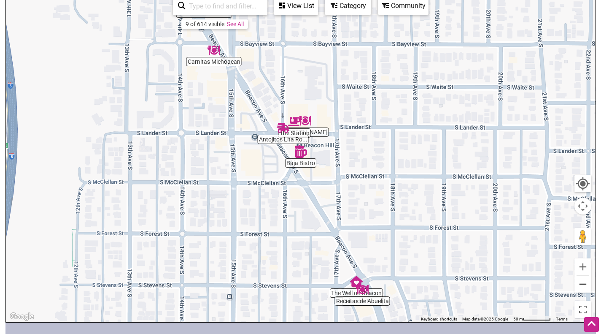
click at [580, 280] on button "Zoom out" at bounding box center [582, 283] width 17 height 17
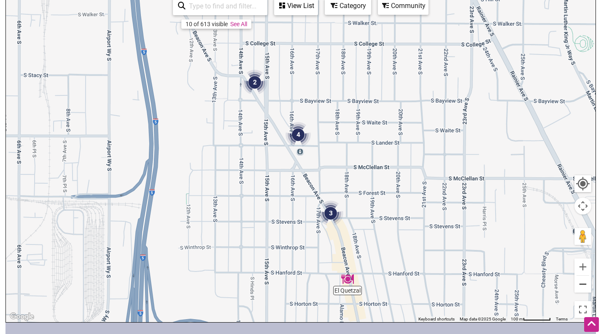
click at [580, 280] on button "Zoom out" at bounding box center [582, 283] width 17 height 17
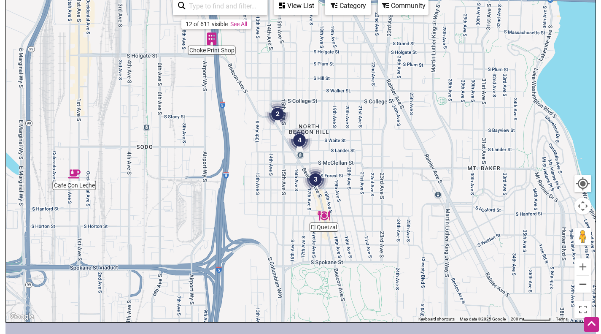
click at [580, 280] on button "Zoom out" at bounding box center [582, 283] width 17 height 17
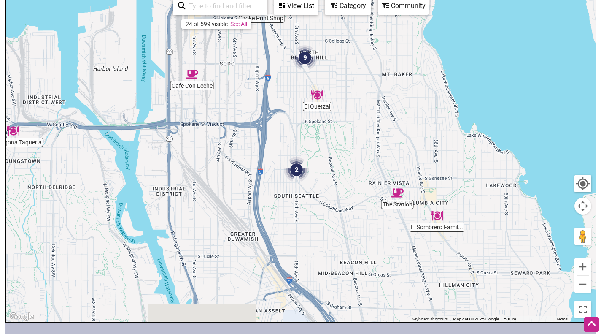
drag, startPoint x: 340, startPoint y: 251, endPoint x: 347, endPoint y: 163, distance: 88.8
click at [347, 163] on div "To navigate, press the arrow keys." at bounding box center [301, 158] width 590 height 328
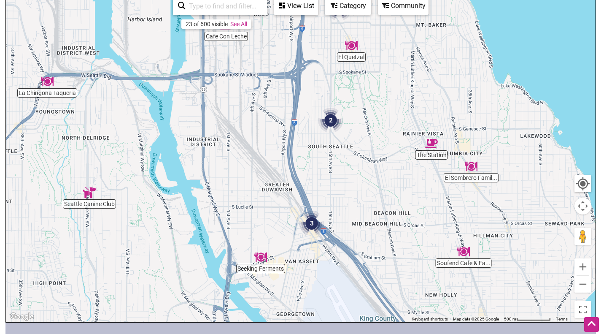
drag, startPoint x: 354, startPoint y: 265, endPoint x: 387, endPoint y: 224, distance: 53.4
click at [387, 224] on div "To navigate, press the arrow keys." at bounding box center [301, 158] width 590 height 328
click at [89, 194] on img "Seattle Canine Club" at bounding box center [89, 192] width 19 height 19
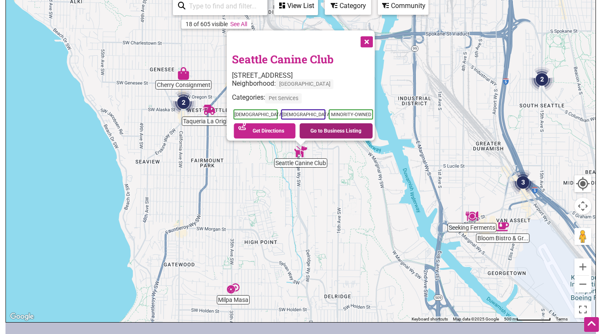
click at [331, 124] on link "Go to Business Listing" at bounding box center [335, 130] width 73 height 15
click at [374, 35] on button "Close" at bounding box center [365, 40] width 21 height 21
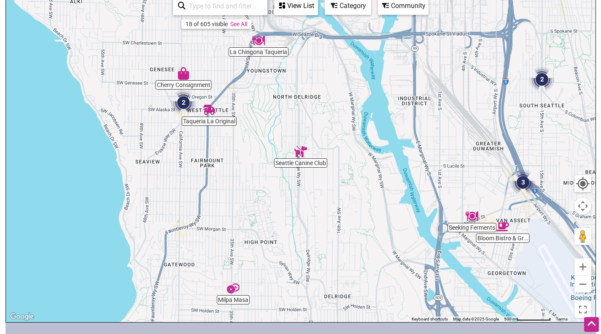
click at [184, 75] on img "Cherry Consignment" at bounding box center [183, 73] width 19 height 19
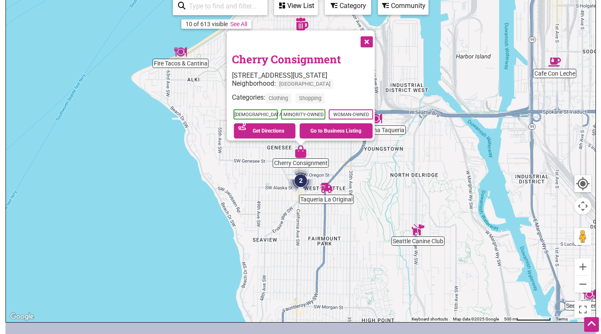
click at [373, 38] on button "Close" at bounding box center [365, 40] width 21 height 21
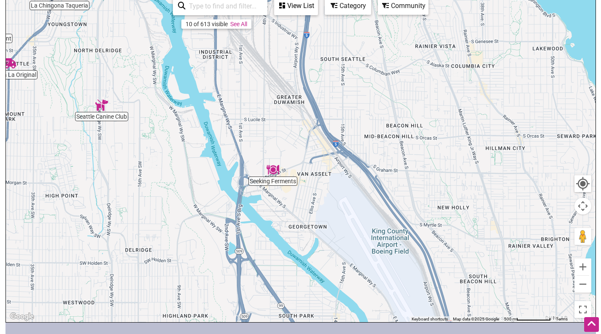
drag, startPoint x: 512, startPoint y: 208, endPoint x: 195, endPoint y: 83, distance: 340.9
click at [195, 83] on div "To navigate, press the arrow keys." at bounding box center [301, 158] width 590 height 328
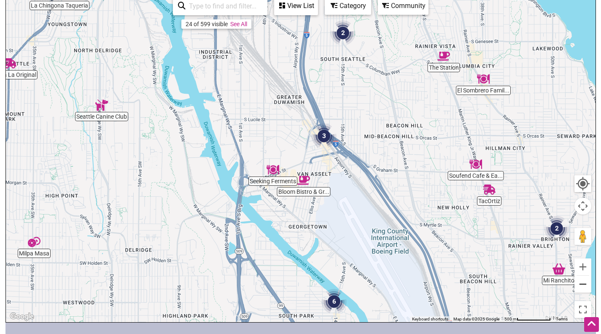
click at [585, 286] on button "Zoom out" at bounding box center [582, 283] width 17 height 17
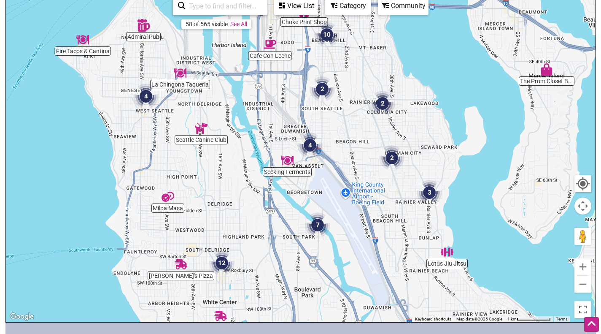
click at [318, 221] on img "7" at bounding box center [318, 225] width 32 height 32
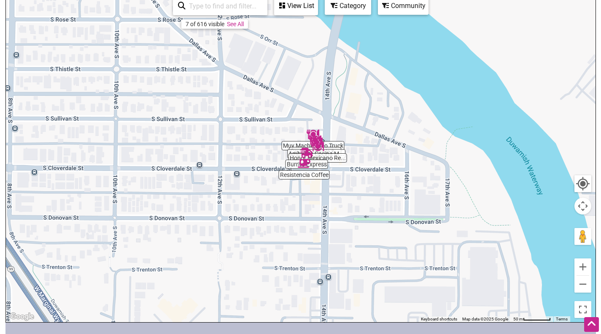
drag, startPoint x: 294, startPoint y: 106, endPoint x: 305, endPoint y: 189, distance: 83.8
click at [305, 189] on div "To navigate, press the arrow keys." at bounding box center [301, 158] width 590 height 328
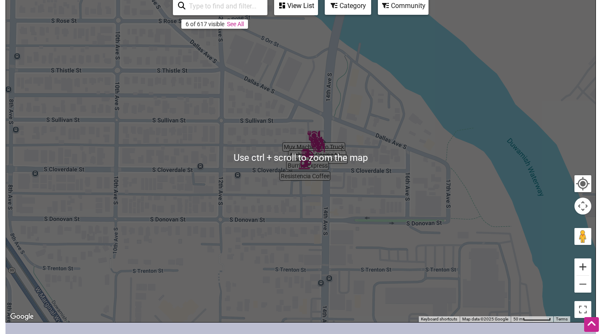
click at [587, 267] on button "Zoom in" at bounding box center [582, 266] width 17 height 17
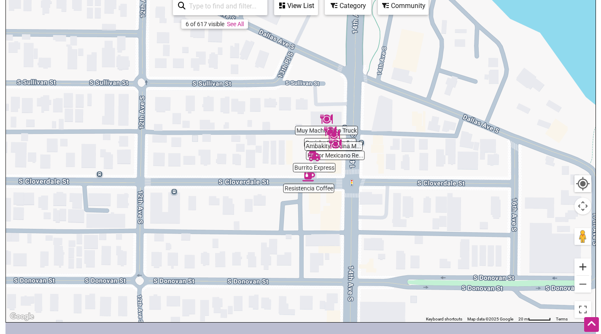
click at [585, 267] on button "Zoom in" at bounding box center [582, 266] width 17 height 17
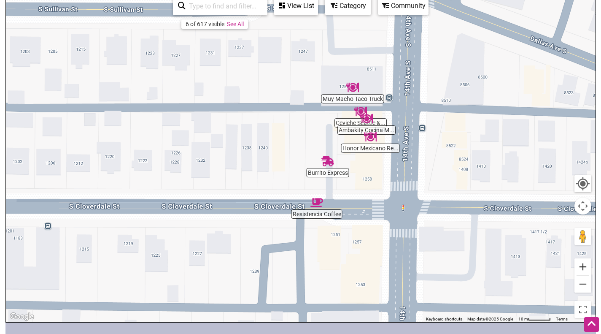
click at [585, 267] on button "Zoom in" at bounding box center [582, 266] width 17 height 17
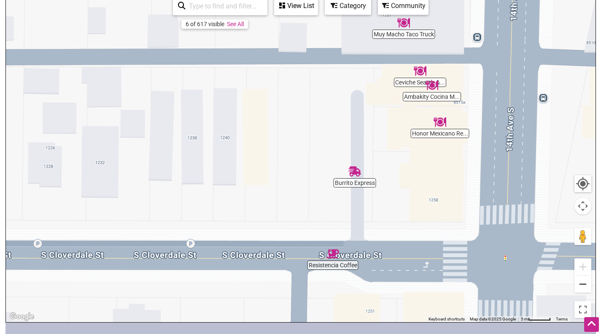
click at [583, 287] on button "Zoom out" at bounding box center [582, 283] width 17 height 17
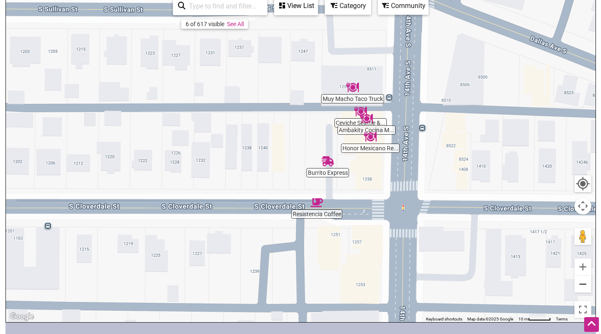
click at [583, 287] on button "Zoom out" at bounding box center [582, 283] width 17 height 17
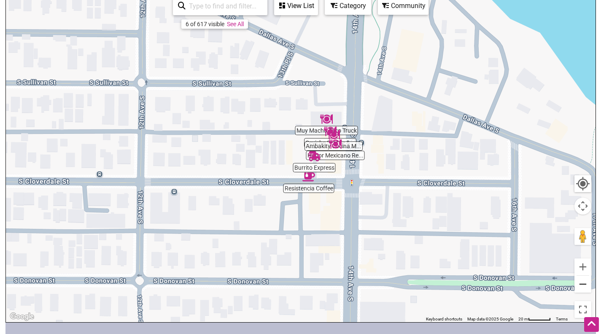
click at [583, 287] on button "Zoom out" at bounding box center [582, 283] width 17 height 17
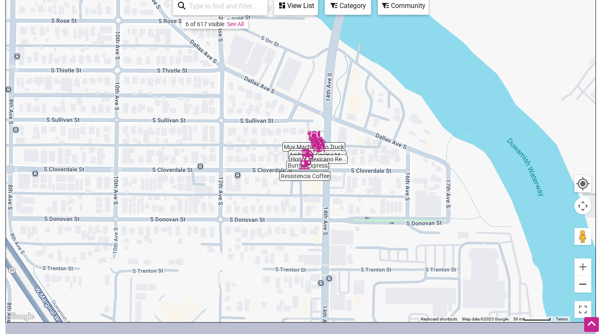
click at [583, 287] on button "Zoom out" at bounding box center [582, 283] width 17 height 17
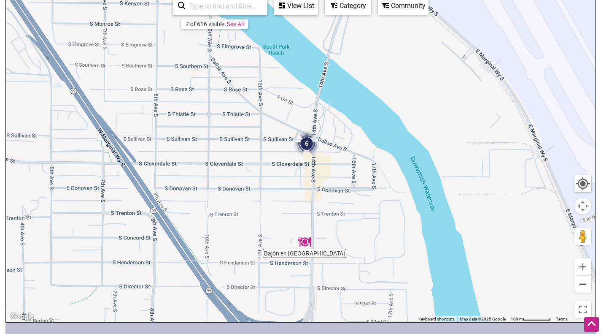
click at [583, 287] on button "Zoom out" at bounding box center [582, 283] width 17 height 17
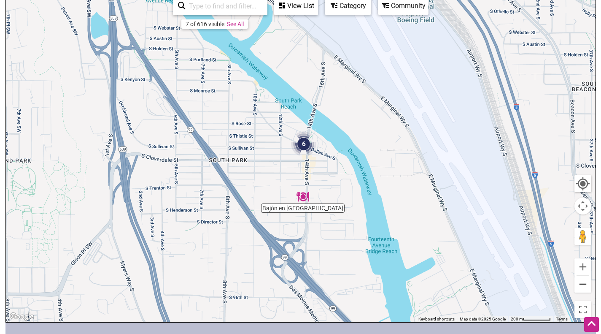
click at [583, 287] on button "Zoom out" at bounding box center [582, 283] width 17 height 17
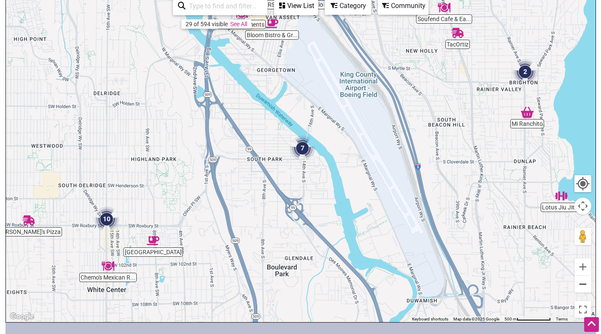
click at [583, 287] on button "Zoom out" at bounding box center [582, 283] width 17 height 17
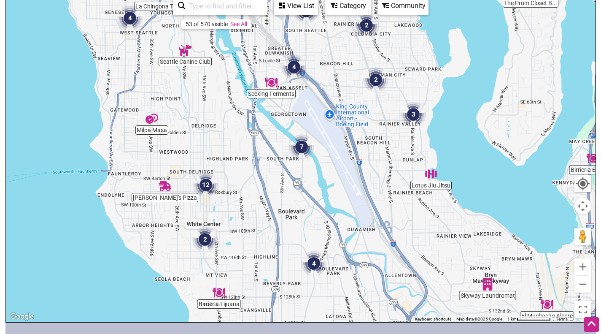
click at [204, 183] on img "12" at bounding box center [206, 185] width 32 height 32
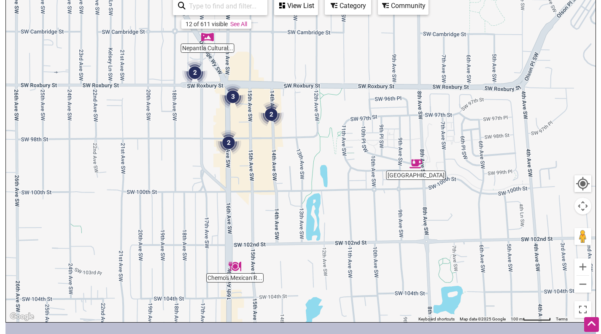
click at [193, 76] on img "2" at bounding box center [195, 73] width 32 height 32
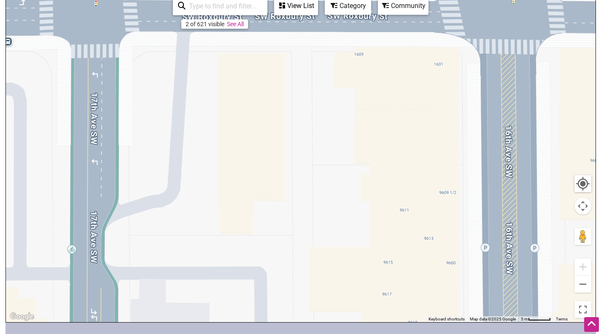
drag, startPoint x: 477, startPoint y: 284, endPoint x: 153, endPoint y: 139, distance: 355.9
click at [153, 139] on div "To navigate, press the arrow keys." at bounding box center [301, 158] width 590 height 328
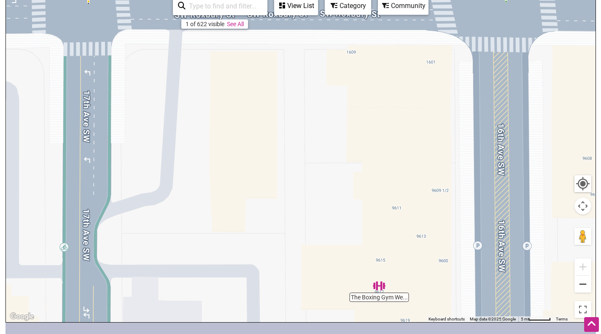
click at [582, 284] on button "Zoom out" at bounding box center [582, 283] width 17 height 17
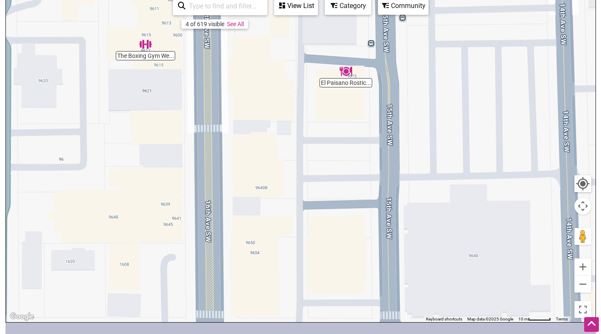
drag, startPoint x: 506, startPoint y: 273, endPoint x: 311, endPoint y: 98, distance: 261.6
click at [311, 99] on div "To navigate, press the arrow keys." at bounding box center [301, 158] width 590 height 328
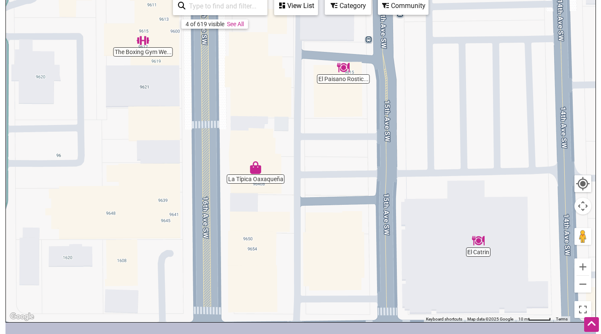
click at [253, 172] on img "La Típica Oaxaqueña" at bounding box center [255, 167] width 19 height 19
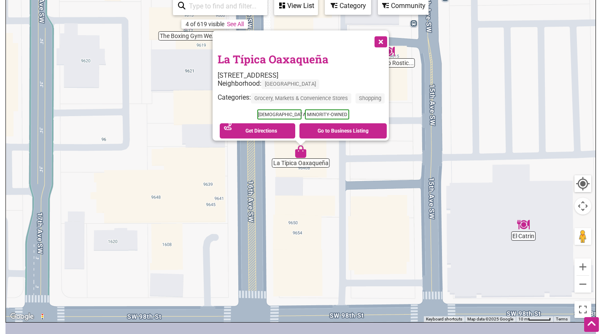
click at [387, 37] on button "Close" at bounding box center [379, 40] width 21 height 21
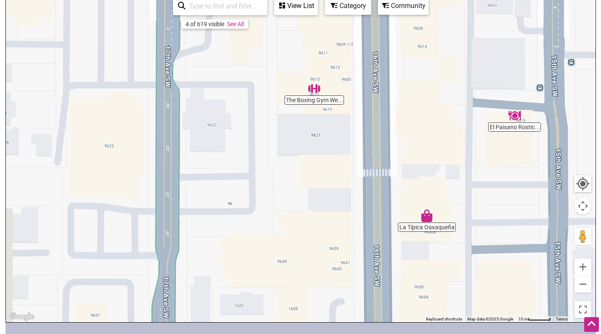
drag, startPoint x: 191, startPoint y: 149, endPoint x: 321, endPoint y: 211, distance: 143.9
click at [321, 212] on div "To navigate, press the arrow keys." at bounding box center [301, 158] width 590 height 328
click at [579, 283] on button "Zoom out" at bounding box center [582, 283] width 17 height 17
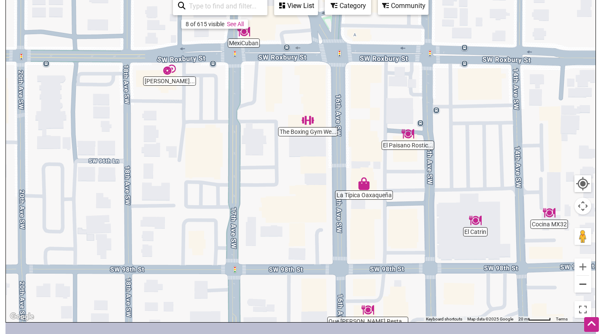
click at [579, 282] on button "Zoom out" at bounding box center [582, 283] width 17 height 17
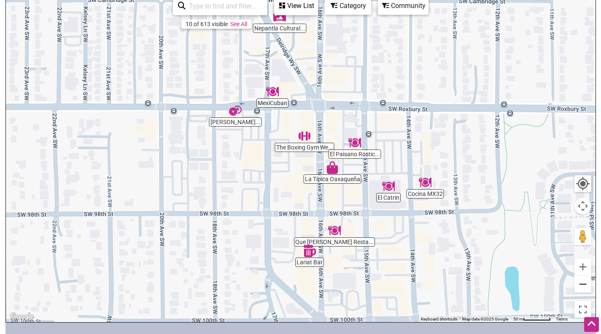
click at [580, 282] on button "Zoom out" at bounding box center [582, 283] width 17 height 17
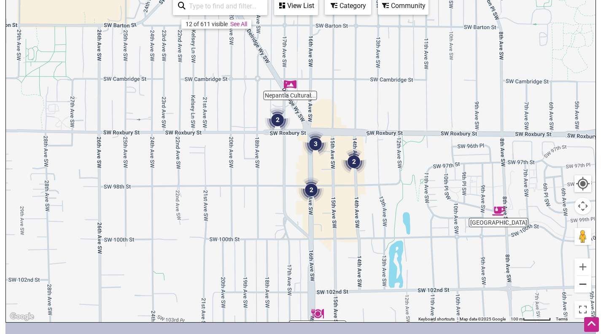
click at [580, 282] on button "Zoom out" at bounding box center [582, 283] width 17 height 17
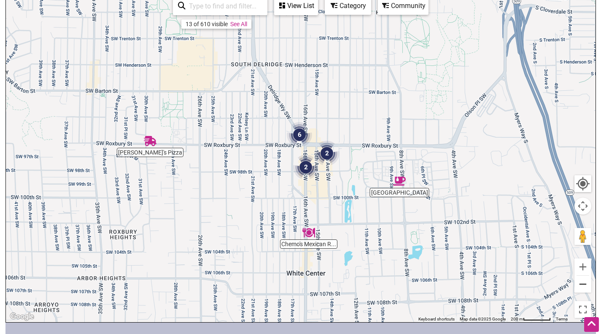
click at [580, 282] on button "Zoom out" at bounding box center [582, 283] width 17 height 17
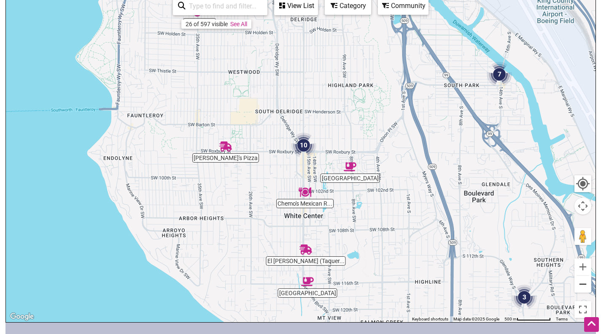
click at [580, 282] on button "Zoom out" at bounding box center [582, 283] width 17 height 17
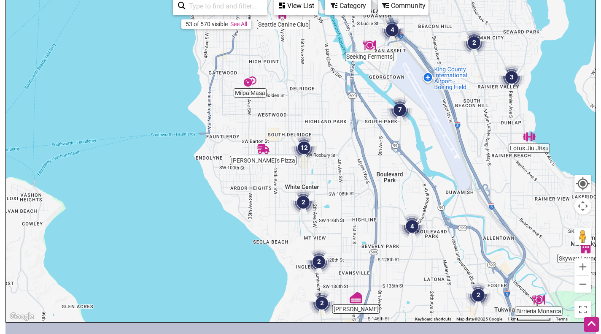
click at [320, 261] on img "2" at bounding box center [319, 261] width 32 height 32
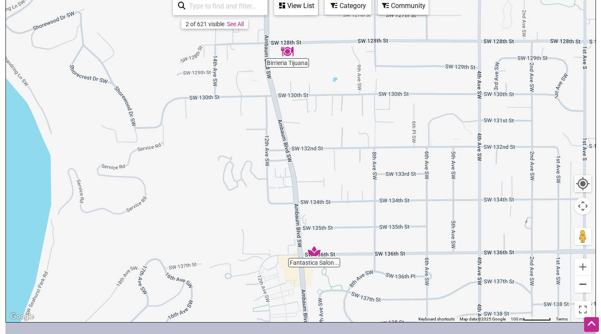
click at [584, 285] on button "Zoom out" at bounding box center [582, 283] width 17 height 17
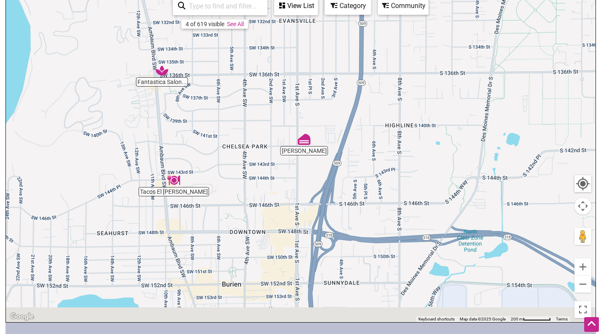
drag, startPoint x: 520, startPoint y: 270, endPoint x: 373, endPoint y: 137, distance: 197.7
click at [373, 137] on div "To navigate, press the arrow keys." at bounding box center [301, 158] width 590 height 328
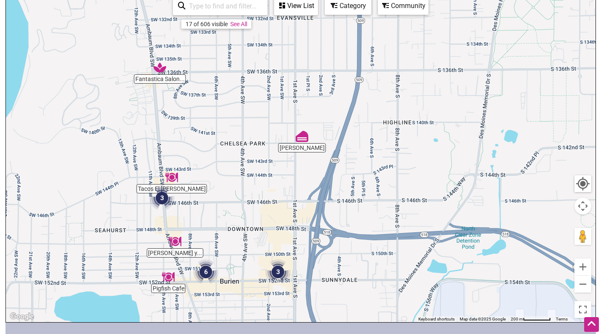
click at [301, 135] on img "Antojitos Michalisco" at bounding box center [301, 136] width 19 height 19
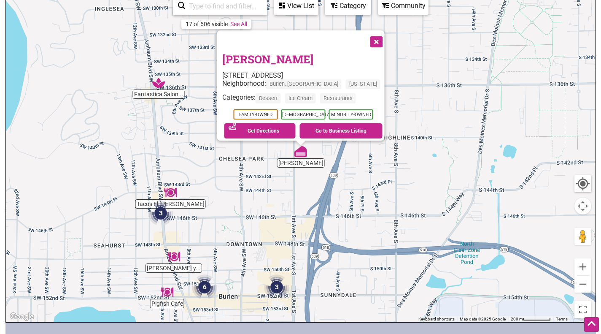
click at [369, 37] on button "Close" at bounding box center [375, 40] width 21 height 21
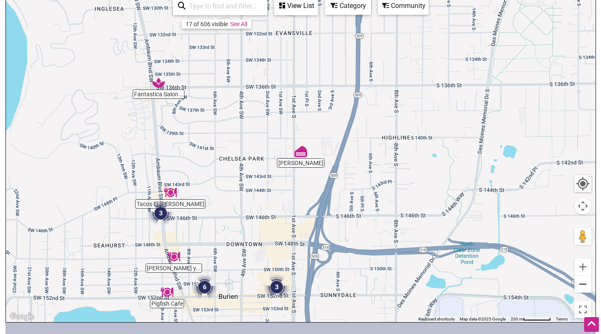
click at [582, 288] on button "Zoom out" at bounding box center [582, 283] width 17 height 17
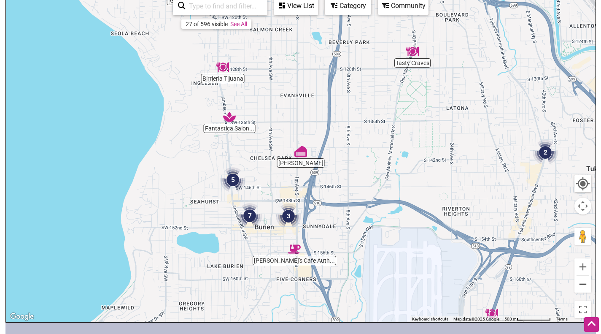
click at [582, 288] on button "Zoom out" at bounding box center [582, 283] width 17 height 17
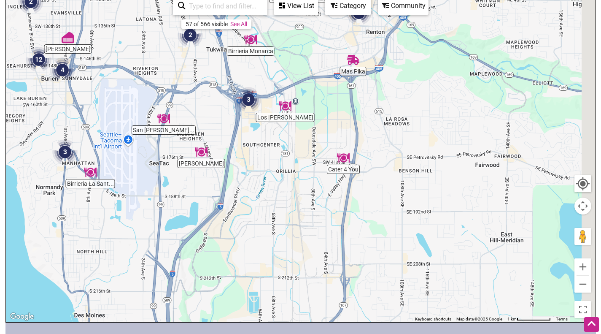
drag, startPoint x: 522, startPoint y: 251, endPoint x: 288, endPoint y: 137, distance: 260.3
click at [289, 137] on div "To navigate, press the arrow keys." at bounding box center [301, 158] width 590 height 328
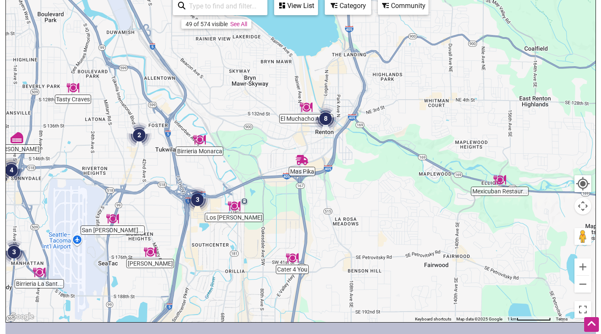
drag, startPoint x: 287, startPoint y: 175, endPoint x: 237, endPoint y: 275, distance: 112.4
click at [237, 275] on div "To navigate, press the arrow keys." at bounding box center [301, 158] width 590 height 328
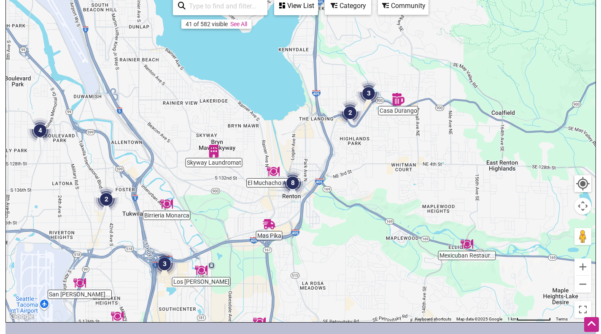
drag, startPoint x: 424, startPoint y: 145, endPoint x: 390, endPoint y: 208, distance: 71.7
click at [390, 208] on div "To navigate, press the arrow keys." at bounding box center [301, 158] width 590 height 328
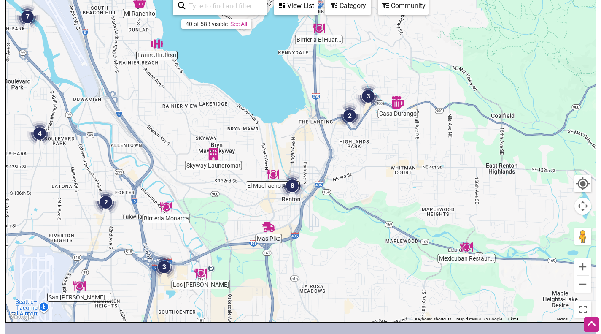
click at [400, 106] on img "Casa Durango" at bounding box center [397, 101] width 19 height 19
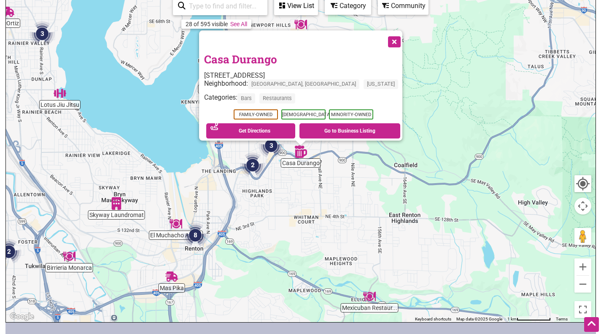
click at [383, 34] on button "Close" at bounding box center [393, 40] width 21 height 21
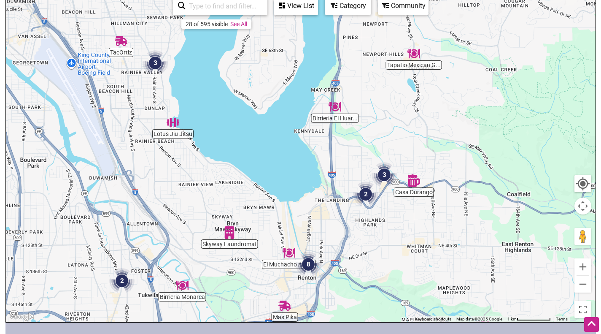
drag, startPoint x: 279, startPoint y: 198, endPoint x: 405, endPoint y: 240, distance: 133.2
click at [405, 240] on div "To navigate, press the arrow keys." at bounding box center [301, 158] width 590 height 328
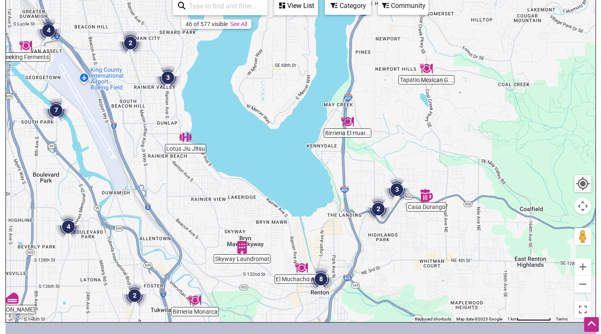
click at [396, 186] on img "3" at bounding box center [397, 189] width 32 height 32
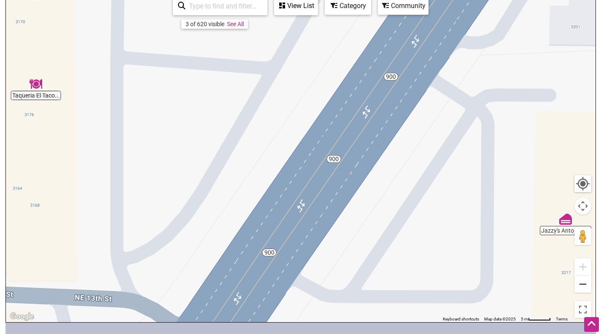
click at [584, 283] on button "Zoom out" at bounding box center [582, 283] width 17 height 17
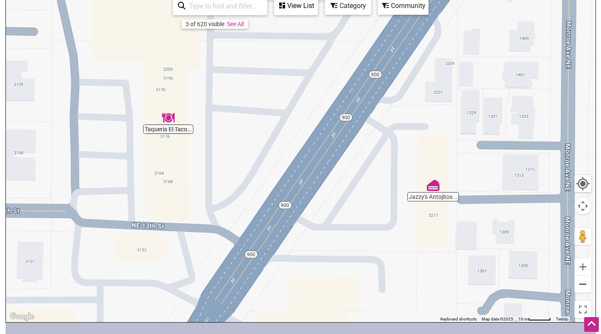
click at [585, 283] on button "Zoom out" at bounding box center [582, 283] width 17 height 17
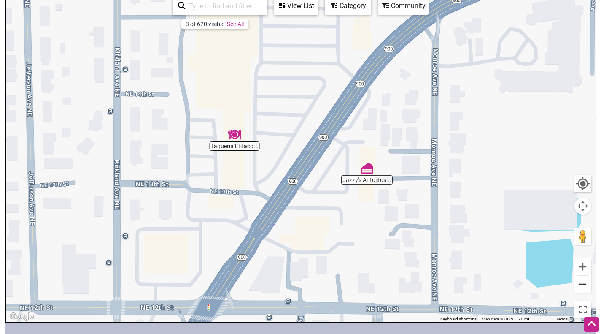
click at [584, 285] on button "Zoom out" at bounding box center [582, 283] width 17 height 17
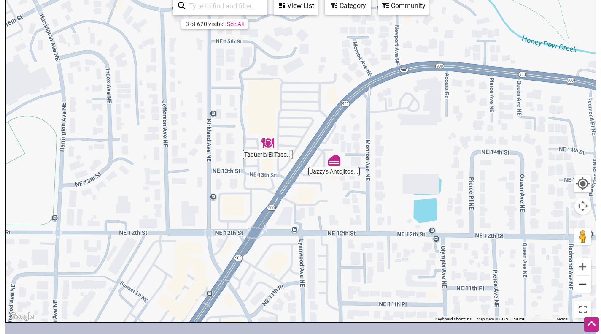
click at [585, 284] on button "Zoom out" at bounding box center [582, 283] width 17 height 17
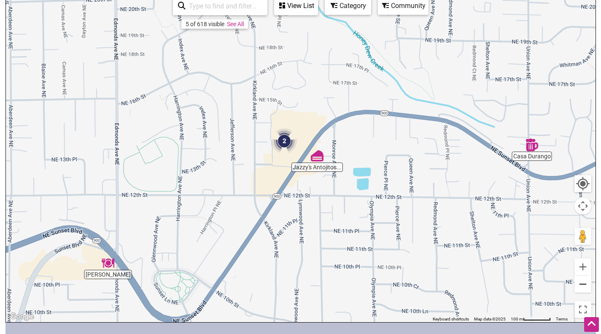
click at [582, 278] on button "Zoom out" at bounding box center [582, 283] width 17 height 17
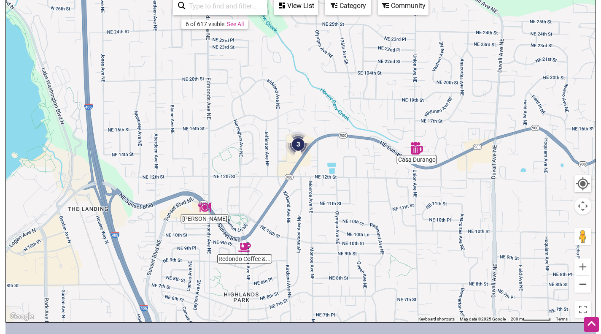
click at [581, 277] on button "Zoom out" at bounding box center [582, 283] width 17 height 17
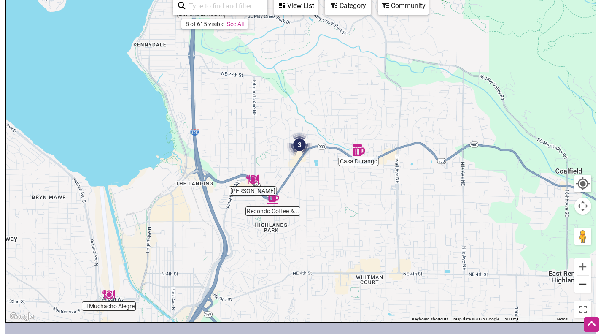
click at [584, 286] on button "Zoom out" at bounding box center [582, 283] width 17 height 17
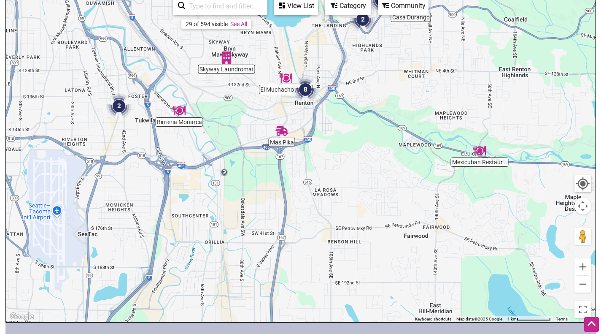
drag, startPoint x: 209, startPoint y: 190, endPoint x: 296, endPoint y: 43, distance: 171.1
click at [296, 43] on div "To navigate, press the arrow keys." at bounding box center [301, 158] width 590 height 328
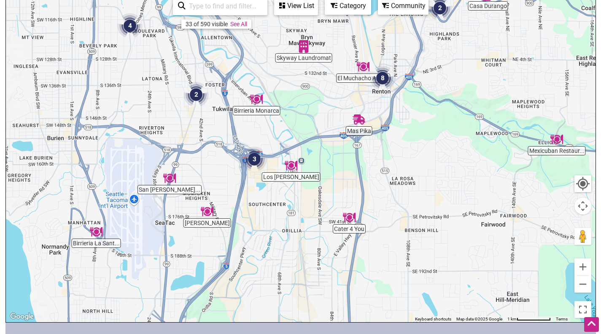
drag, startPoint x: 216, startPoint y: 237, endPoint x: 295, endPoint y: 225, distance: 79.7
click at [295, 225] on div "To navigate, press the arrow keys." at bounding box center [301, 158] width 590 height 328
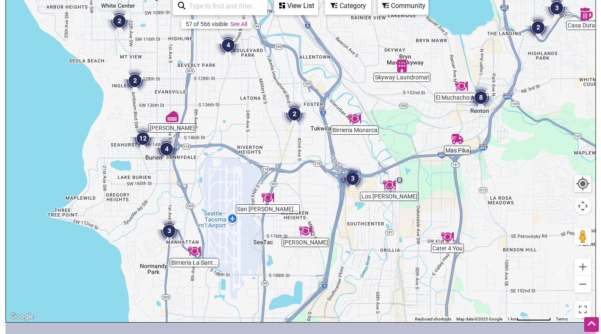
drag, startPoint x: 182, startPoint y: 187, endPoint x: 281, endPoint y: 207, distance: 101.0
click at [281, 207] on div "To navigate, press the arrow keys." at bounding box center [301, 158] width 590 height 328
click at [170, 228] on img "3" at bounding box center [169, 231] width 32 height 32
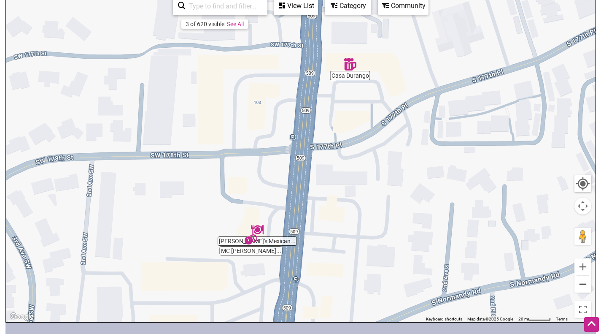
click at [584, 284] on button "Zoom out" at bounding box center [582, 283] width 17 height 17
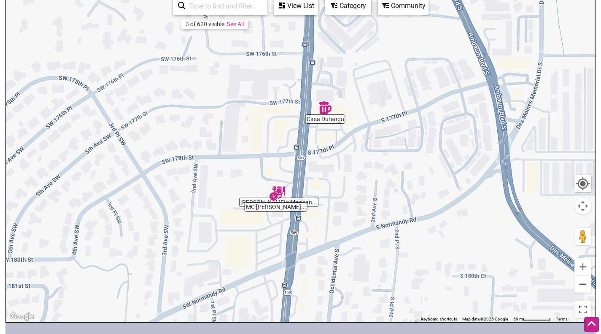
click at [583, 280] on button "Zoom out" at bounding box center [582, 283] width 17 height 17
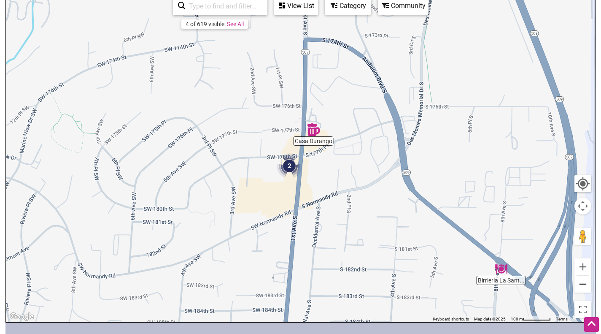
click at [583, 279] on button "Zoom out" at bounding box center [582, 283] width 17 height 17
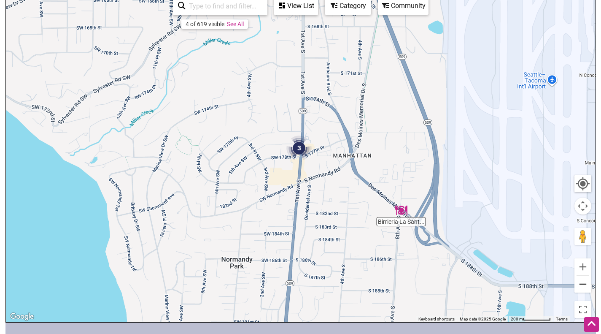
click at [584, 278] on button "Zoom out" at bounding box center [582, 283] width 17 height 17
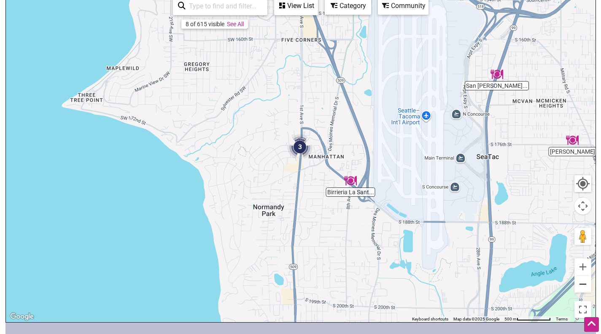
click at [584, 278] on button "Zoom out" at bounding box center [582, 283] width 17 height 17
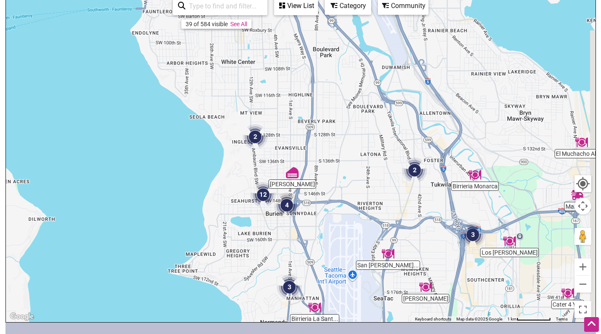
drag, startPoint x: 297, startPoint y: 88, endPoint x: 281, endPoint y: 227, distance: 140.2
click at [281, 227] on div "To navigate, press the arrow keys." at bounding box center [301, 158] width 590 height 328
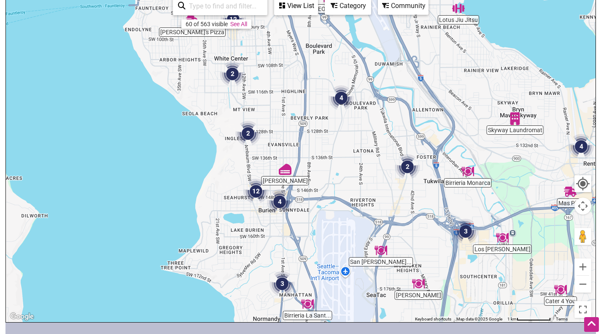
click at [259, 191] on img "12" at bounding box center [256, 191] width 32 height 32
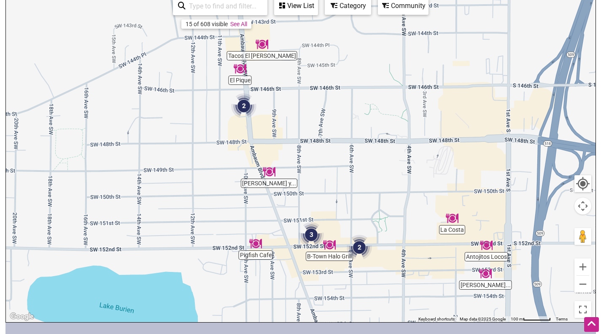
click at [310, 235] on img "3" at bounding box center [311, 234] width 32 height 32
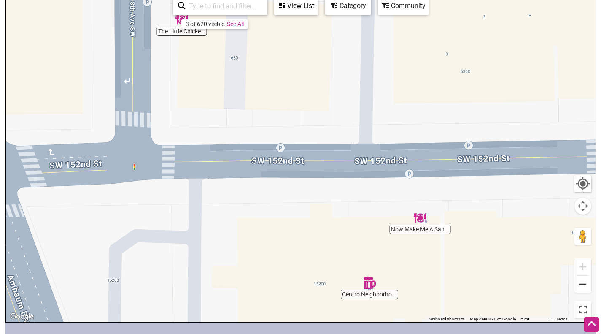
click at [583, 285] on button "Zoom out" at bounding box center [582, 283] width 17 height 17
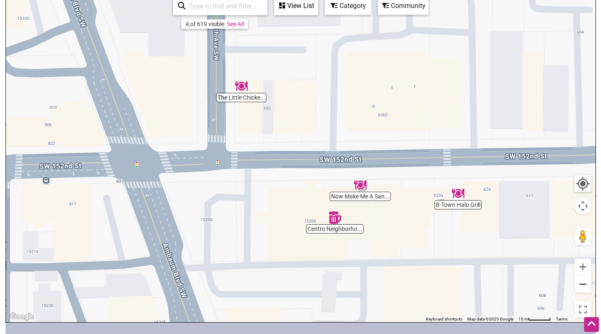
click at [583, 285] on button "Zoom out" at bounding box center [582, 283] width 17 height 17
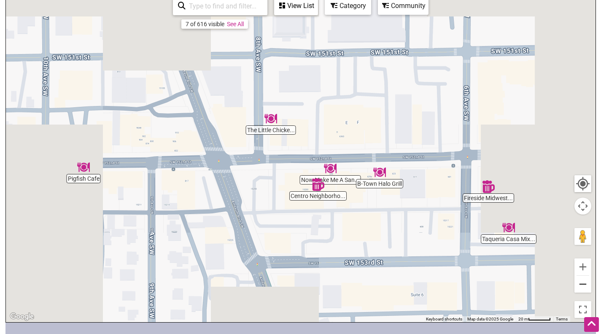
click at [583, 284] on button "Zoom out" at bounding box center [582, 283] width 17 height 17
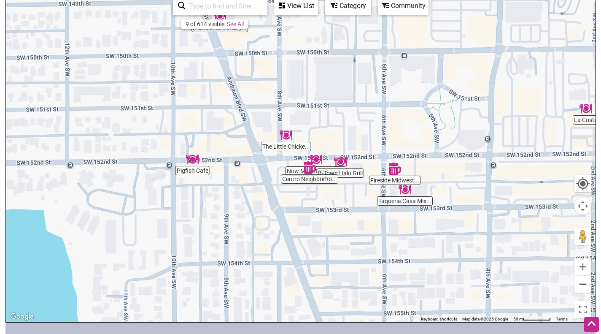
click at [583, 283] on button "Zoom out" at bounding box center [582, 283] width 17 height 17
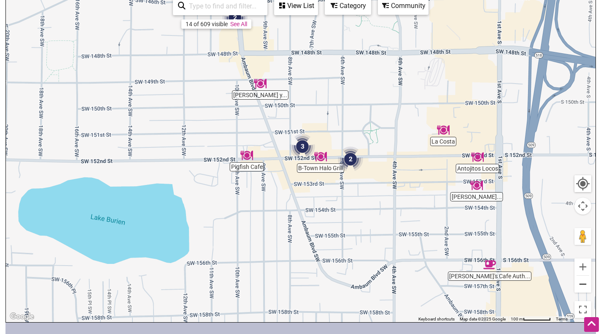
click at [583, 281] on button "Zoom out" at bounding box center [582, 283] width 17 height 17
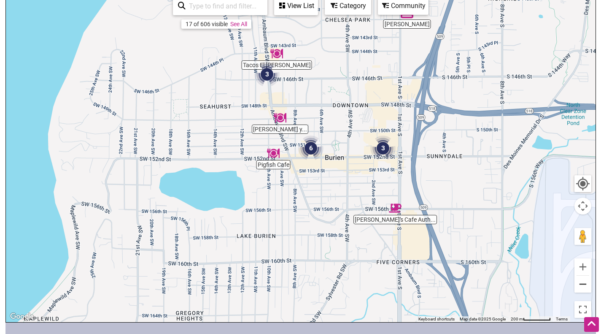
click at [583, 281] on button "Zoom out" at bounding box center [582, 283] width 17 height 17
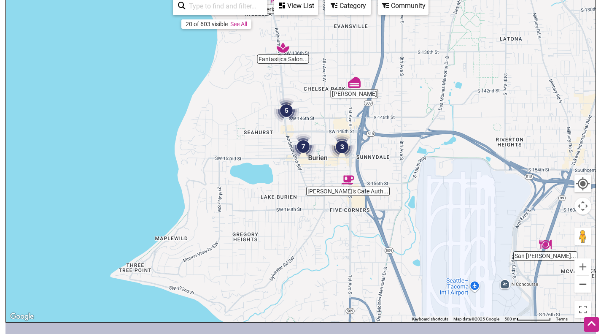
click at [586, 285] on button "Zoom out" at bounding box center [582, 283] width 17 height 17
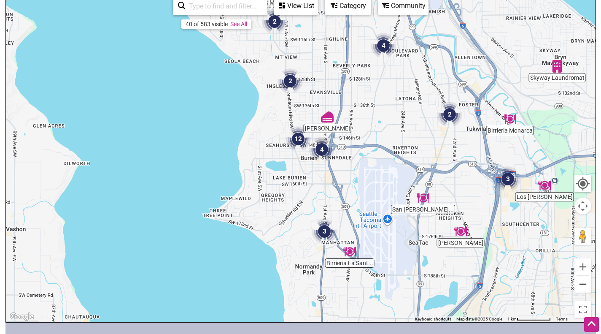
click at [586, 283] on button "Zoom out" at bounding box center [582, 283] width 17 height 17
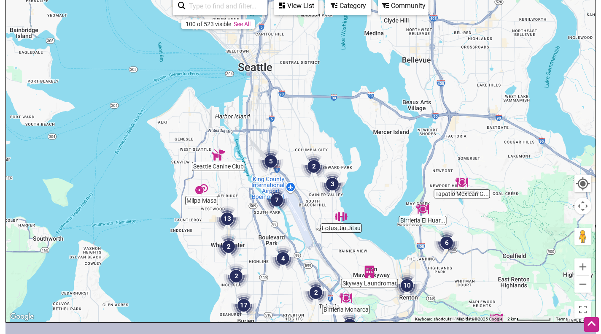
drag, startPoint x: 460, startPoint y: 126, endPoint x: 401, endPoint y: 291, distance: 175.6
click at [401, 291] on img "10" at bounding box center [407, 285] width 32 height 32
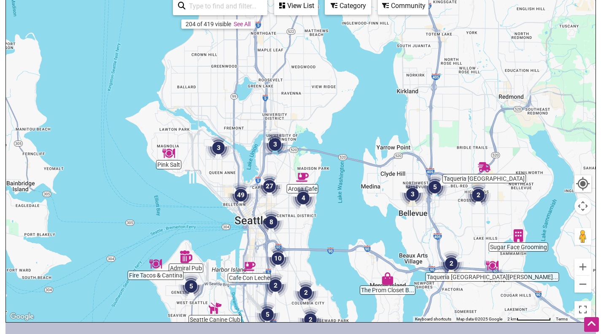
drag, startPoint x: 268, startPoint y: 67, endPoint x: 264, endPoint y: 219, distance: 152.3
click at [264, 219] on img "8" at bounding box center [271, 222] width 32 height 32
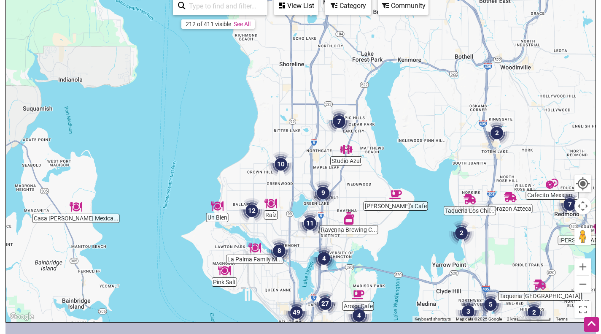
drag, startPoint x: 274, startPoint y: 89, endPoint x: 330, endPoint y: 207, distance: 130.6
click at [330, 207] on img "9" at bounding box center [323, 193] width 32 height 32
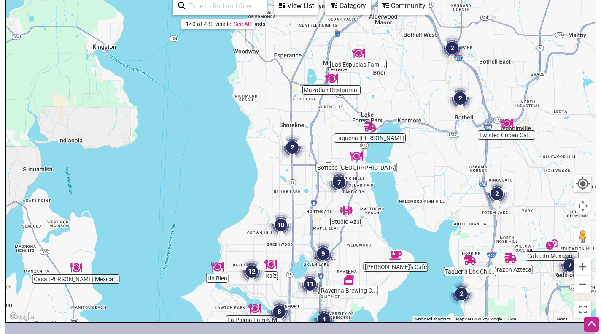
drag, startPoint x: 345, startPoint y: 136, endPoint x: 345, endPoint y: 199, distance: 63.3
click at [345, 199] on div "To navigate, press the arrow keys." at bounding box center [301, 158] width 590 height 328
click at [348, 208] on img "Studio Azul" at bounding box center [346, 209] width 19 height 19
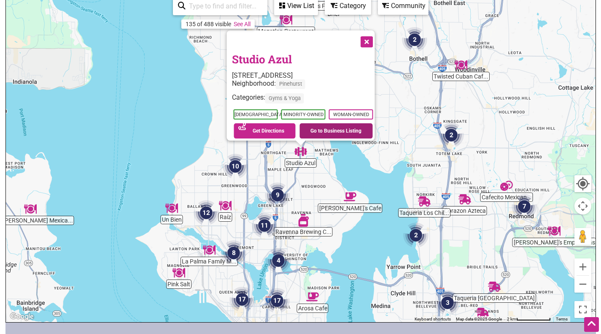
click at [328, 132] on link "Go to Business Listing" at bounding box center [335, 130] width 73 height 15
click at [278, 193] on img "9" at bounding box center [277, 195] width 32 height 32
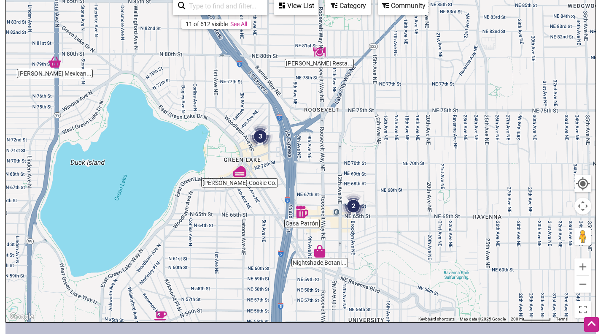
click at [321, 255] on img "Nightshade Botanicals" at bounding box center [319, 250] width 19 height 19
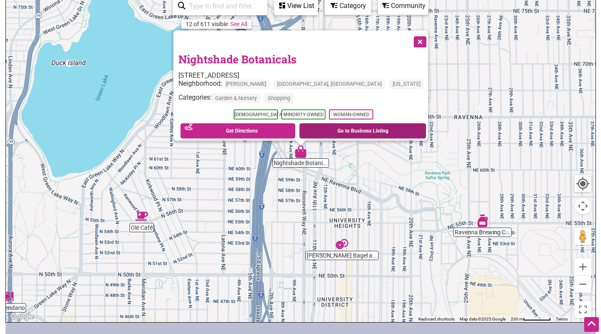
click at [353, 124] on link "Go to Business Listing" at bounding box center [362, 130] width 127 height 15
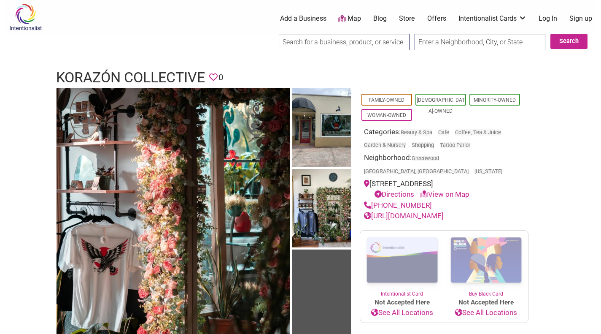
click at [437, 211] on link "[URL][DOMAIN_NAME]" at bounding box center [404, 215] width 80 height 8
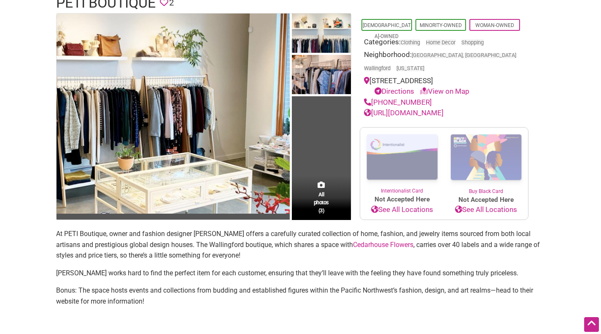
scroll to position [84, 0]
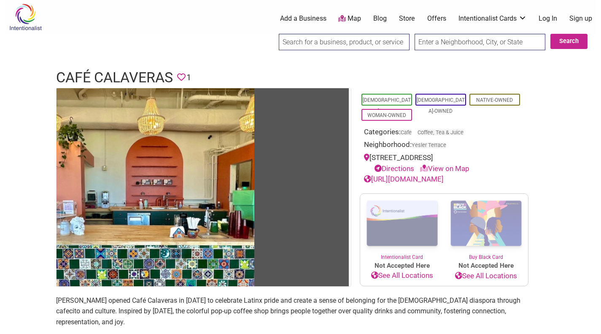
scroll to position [127, 0]
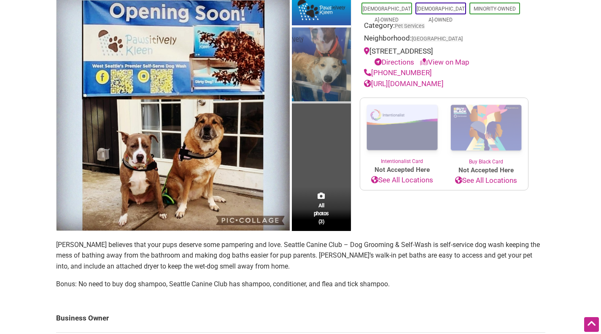
scroll to position [42, 0]
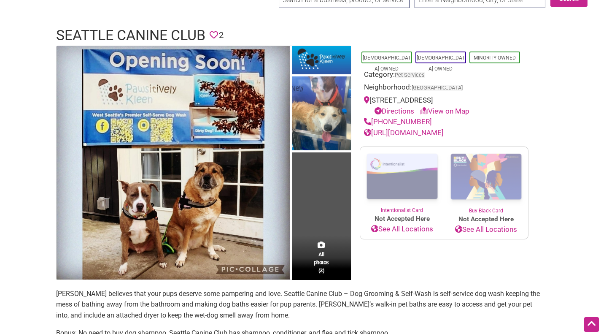
click at [444, 134] on link "[URL][DOMAIN_NAME]" at bounding box center [404, 132] width 80 height 8
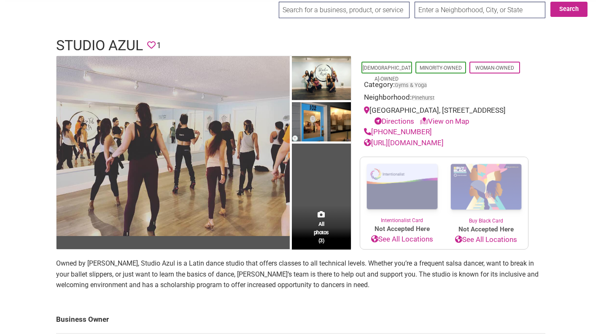
scroll to position [84, 0]
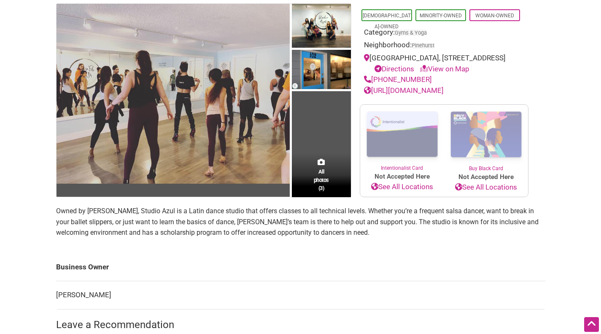
click at [435, 94] on link "[URL][DOMAIN_NAME]" at bounding box center [404, 90] width 80 height 8
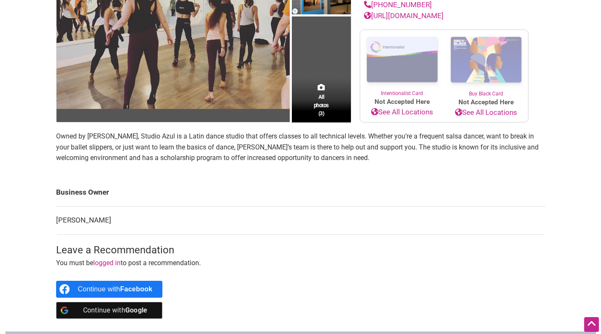
scroll to position [42, 0]
